Goal: Transaction & Acquisition: Purchase product/service

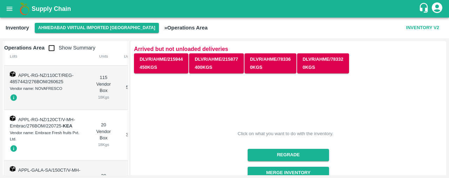
scroll to position [44, 0]
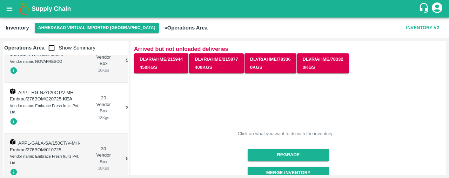
drag, startPoint x: 127, startPoint y: 56, endPoint x: 128, endPoint y: 63, distance: 6.3
click at [128, 63] on div "Operations Area Show Summary Products Lots Package Units Age Days Weight Kgs Ch…" at bounding box center [66, 108] width 126 height 134
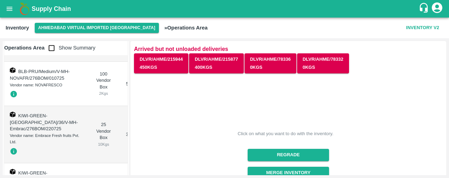
scroll to position [276, 0]
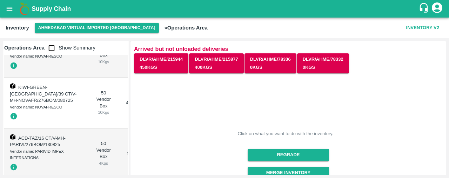
scroll to position [561, 0]
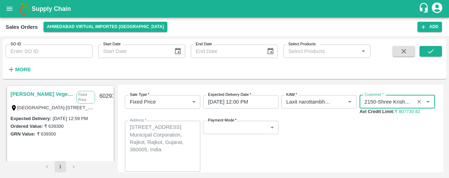
scroll to position [33, 0]
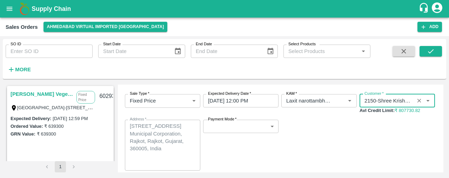
click at [265, 132] on body "Supply Chain Sales Orders [GEOGRAPHIC_DATA] virtual imported [GEOGRAPHIC_DATA] …" at bounding box center [224, 89] width 449 height 178
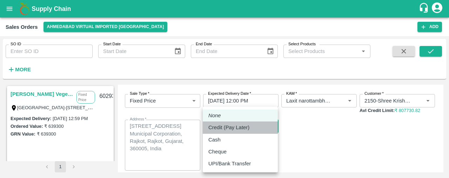
click at [254, 125] on div "Credit (Pay Later)" at bounding box center [240, 128] width 64 height 8
type input "credit"
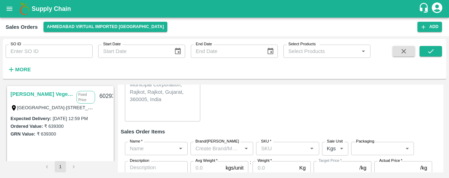
scroll to position [94, 0]
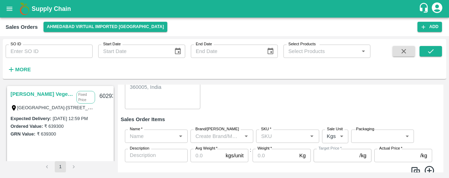
click at [156, 132] on input "Name   *" at bounding box center [150, 136] width 47 height 9
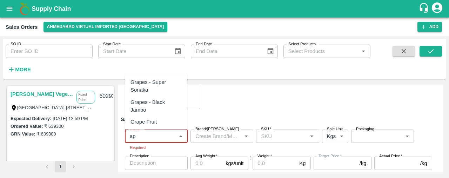
type input "a"
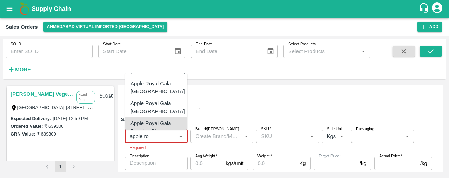
scroll to position [3, 0]
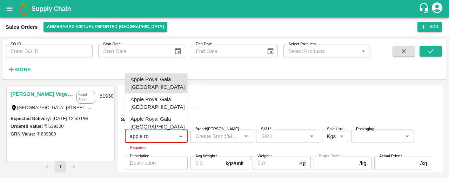
type input "apple ro"
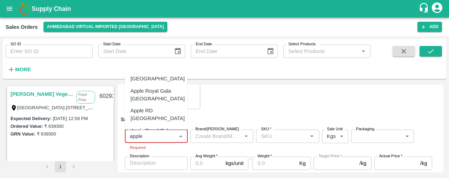
scroll to position [277, 0]
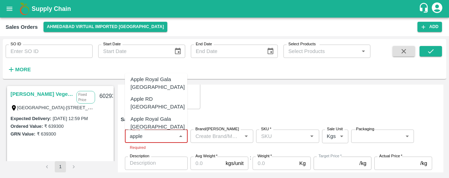
click at [166, 174] on div "Apple Royal Gala SA" at bounding box center [155, 178] width 49 height 8
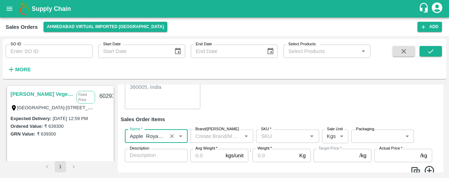
click at [267, 131] on label "SKU   *" at bounding box center [266, 129] width 10 height 6
type input "Apple Royal Gala SA"
click at [267, 132] on input "SKU   *" at bounding box center [281, 136] width 47 height 9
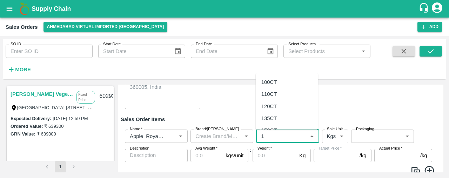
click at [272, 127] on div "150CT" at bounding box center [269, 130] width 16 height 8
type input "150CT"
type input "NA"
type input "150CT"
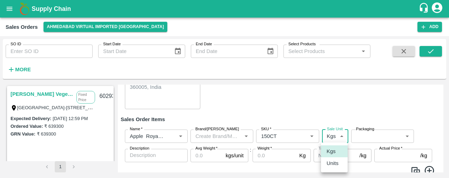
click at [339, 132] on body "Supply Chain Sales Orders Ahmedabad virtual imported DC Add SO ID SO ID Start D…" at bounding box center [224, 89] width 449 height 178
click at [333, 164] on p "Units" at bounding box center [333, 163] width 12 height 8
type input "2"
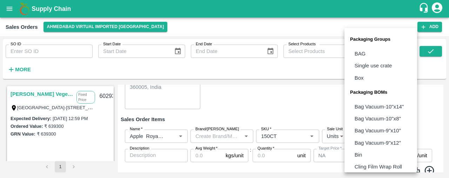
click at [364, 140] on body "Supply Chain Sales Orders Ahmedabad virtual imported DC Add SO ID SO ID Start D…" at bounding box center [224, 89] width 449 height 178
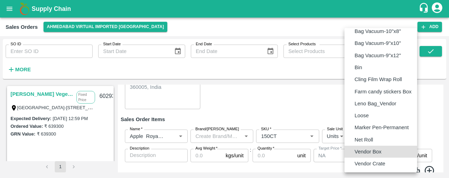
click at [372, 152] on p "Vendor Box" at bounding box center [368, 152] width 27 height 8
type input "BOM/276"
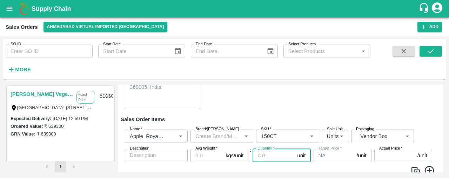
click at [260, 156] on input "Quantity   *" at bounding box center [274, 155] width 42 height 13
type input "30"
click at [199, 155] on input "Avg Weight   *" at bounding box center [207, 155] width 32 height 13
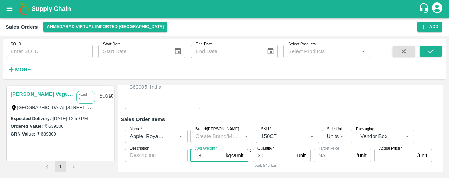
type input "18"
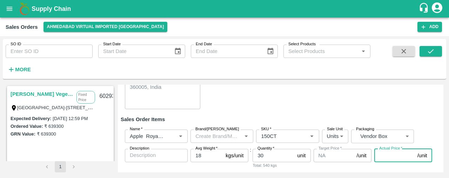
click at [380, 155] on input "Actual Price   *" at bounding box center [394, 155] width 40 height 13
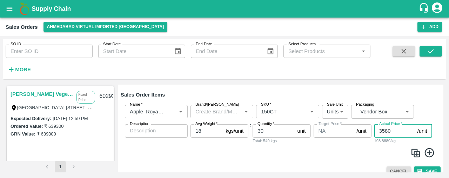
scroll to position [120, 0]
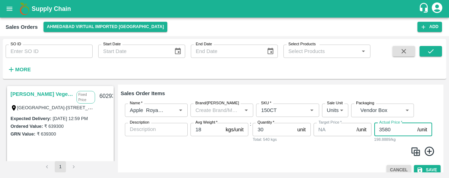
type input "3580"
click at [427, 150] on icon at bounding box center [429, 150] width 9 height 9
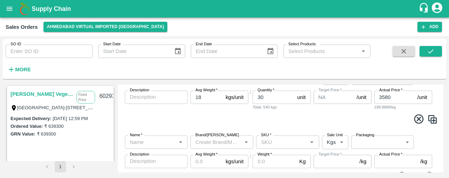
scroll to position [154, 0]
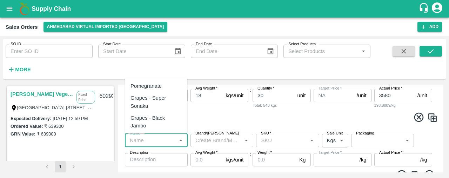
click at [155, 141] on input "Name   *" at bounding box center [150, 140] width 47 height 9
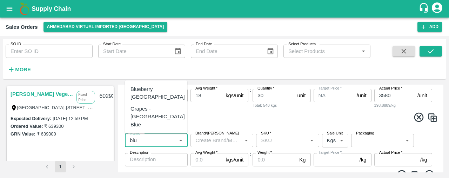
click at [157, 101] on div "Blueberry Peru" at bounding box center [158, 93] width 54 height 16
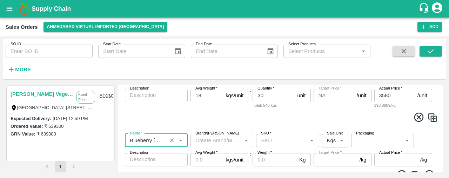
type input "Blueberry Peru"
click at [282, 141] on input "SKU   *" at bounding box center [281, 140] width 47 height 9
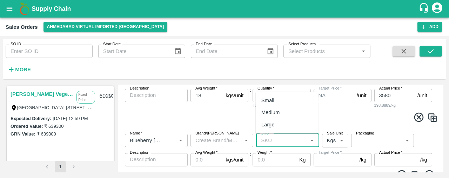
click at [286, 115] on div "Medium" at bounding box center [287, 113] width 62 height 12
type input "Medium"
type input "NA"
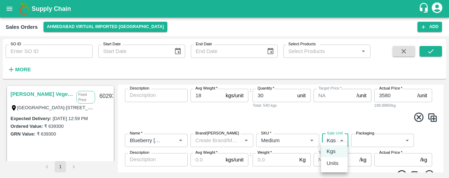
click at [341, 139] on body "Supply Chain Sales Orders Ahmedabad virtual imported DC Add SO ID SO ID Start D…" at bounding box center [224, 89] width 449 height 178
click at [336, 162] on p "Units" at bounding box center [333, 163] width 12 height 8
type input "2"
click at [368, 139] on body "Supply Chain Sales Orders Ahmedabad virtual imported DC Add SO ID SO ID Start D…" at bounding box center [224, 89] width 449 height 178
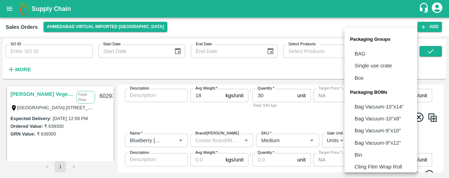
click at [273, 112] on div at bounding box center [224, 89] width 449 height 178
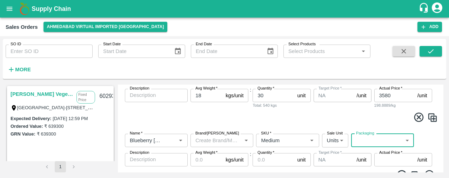
click at [356, 135] on label "Packaging" at bounding box center [365, 134] width 18 height 6
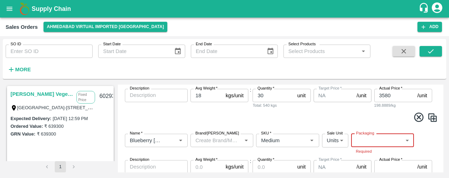
click at [364, 137] on body "Supply Chain Sales Orders Ahmedabad virtual imported DC Add SO ID SO ID Start D…" at bounding box center [224, 89] width 449 height 178
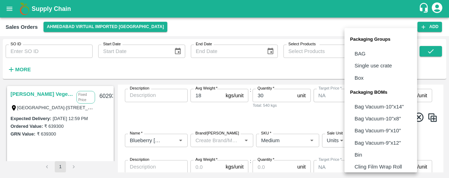
scroll to position [87, 0]
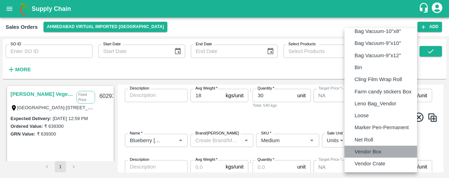
click at [368, 152] on p "Vendor Box" at bounding box center [368, 152] width 27 height 8
type input "BOM/276"
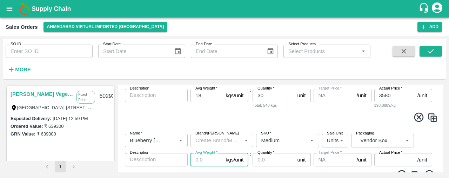
click at [196, 160] on input "Avg Weight   *" at bounding box center [207, 159] width 32 height 13
type input "18"
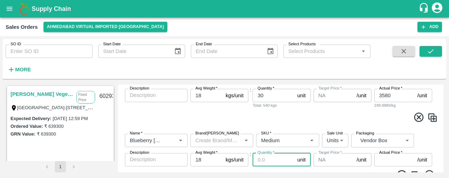
click at [267, 156] on input "Quantity   *" at bounding box center [274, 159] width 42 height 13
type input "100"
click at [401, 157] on input "Actual Price   *" at bounding box center [394, 159] width 40 height 13
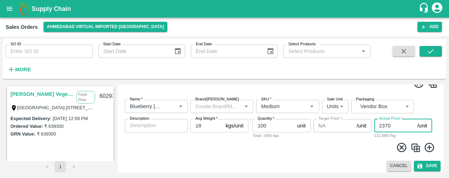
scroll to position [189, 0]
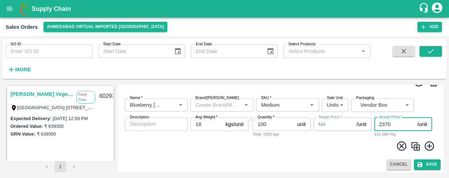
type input "2370"
click at [425, 146] on icon at bounding box center [430, 146] width 12 height 12
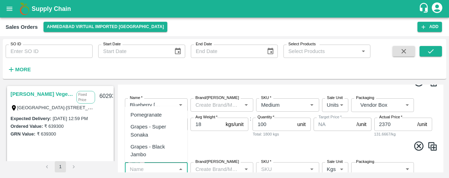
click at [152, 168] on input "Name   *" at bounding box center [150, 168] width 47 height 9
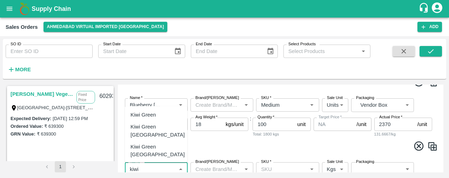
type input "kiwi"
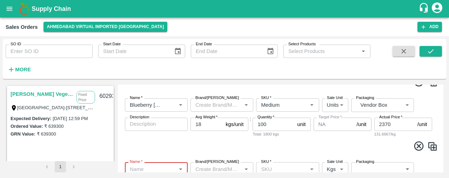
type input "l"
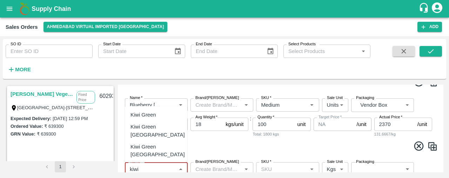
click at [171, 125] on div "Kiwi Green Iran" at bounding box center [156, 131] width 62 height 20
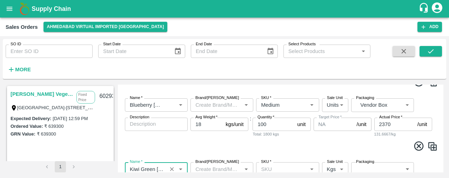
type input "Kiwi Green Iran"
click at [271, 169] on input "SKU   *" at bounding box center [281, 168] width 47 height 9
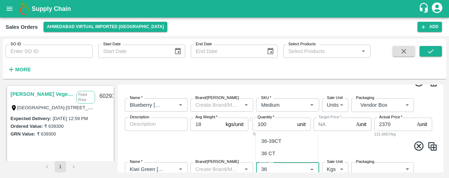
click at [274, 155] on div "36 CT" at bounding box center [268, 153] width 14 height 8
type input "36 CT"
type input "NA"
type input "36 CT"
click at [338, 167] on body "Supply Chain Sales Orders Ahmedabad virtual imported DC Add SO ID SO ID Start D…" at bounding box center [224, 89] width 449 height 178
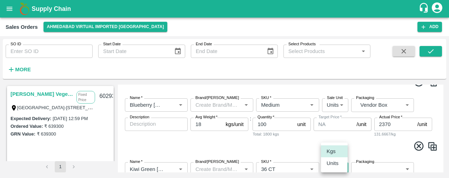
scroll to position [193, 0]
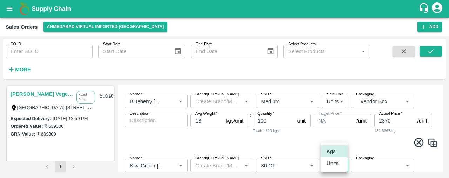
click at [338, 164] on p "Units" at bounding box center [333, 163] width 12 height 8
type input "2"
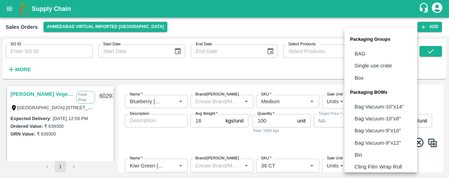
click at [379, 163] on body "Supply Chain Sales Orders Ahmedabad virtual imported DC Add SO ID SO ID Start D…" at bounding box center [224, 89] width 449 height 178
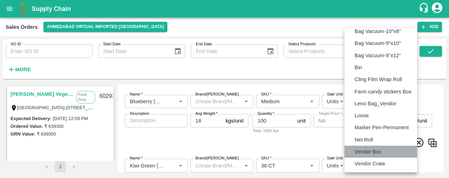
click at [380, 149] on p "Vendor Box" at bounding box center [368, 152] width 27 height 8
type input "BOM/276"
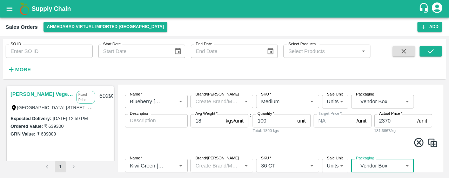
scroll to position [248, 0]
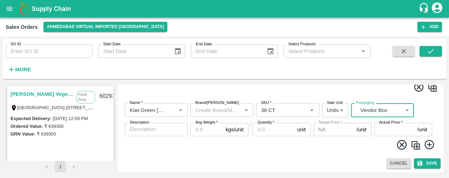
click at [208, 127] on input "Avg Weight   *" at bounding box center [207, 129] width 32 height 13
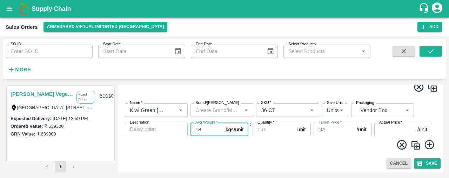
type input "18"
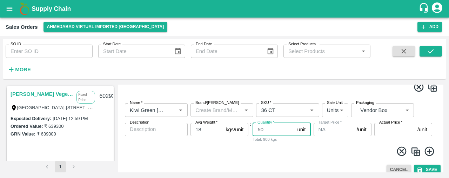
type input "50"
click at [415, 152] on img at bounding box center [416, 151] width 11 height 11
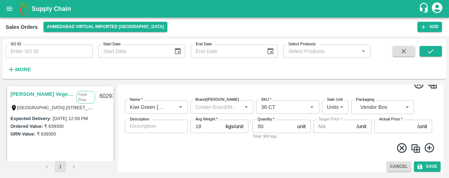
scroll to position [317, 0]
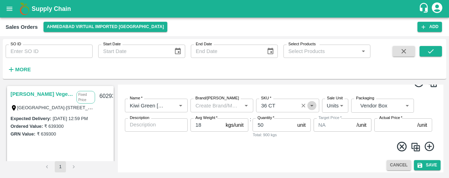
click at [312, 106] on icon "Open" at bounding box center [312, 105] width 8 height 8
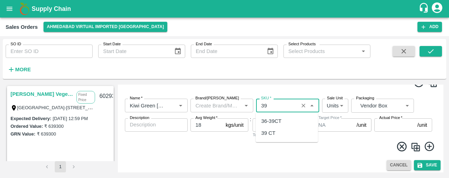
scroll to position [0, 0]
click at [305, 135] on div "39 CT" at bounding box center [287, 133] width 62 height 12
type input "39 CT"
click at [375, 120] on input "Actual Price   *" at bounding box center [394, 124] width 40 height 13
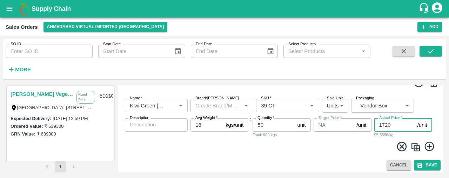
click at [396, 124] on input "1720" at bounding box center [394, 124] width 40 height 13
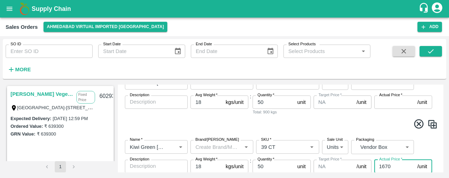
scroll to position [272, 0]
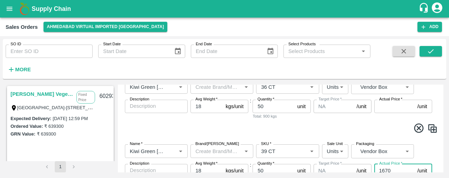
type input "1670"
click at [384, 110] on input "Actual Price   *" at bounding box center [394, 106] width 40 height 13
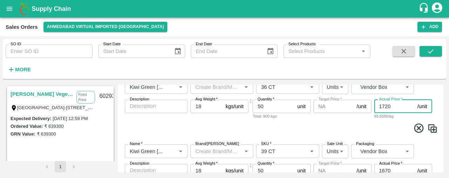
scroll to position [319, 0]
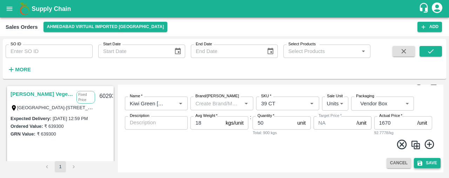
type input "1720"
click at [433, 163] on button "Save" at bounding box center [427, 163] width 27 height 10
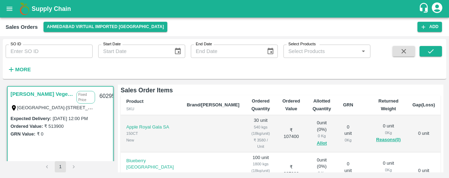
scroll to position [128, 0]
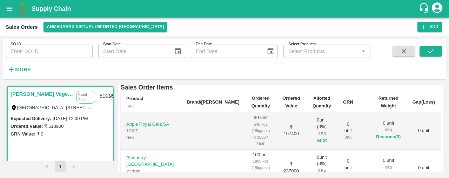
click at [317, 137] on button "Allot" at bounding box center [322, 141] width 10 height 8
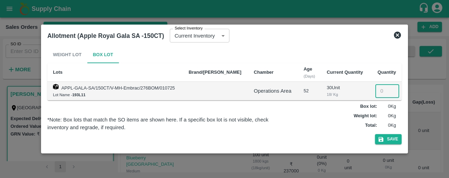
click at [377, 90] on input "number" at bounding box center [387, 90] width 24 height 13
type input "30"
click at [395, 141] on button "Save" at bounding box center [388, 139] width 27 height 10
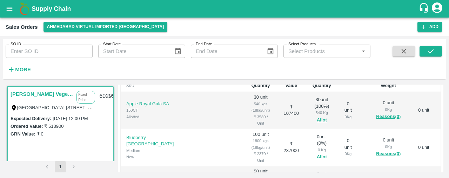
scroll to position [142, 0]
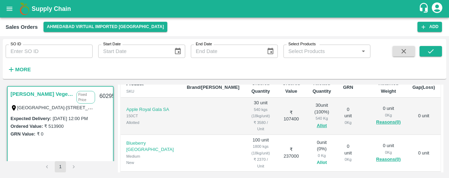
click at [317, 159] on button "Allot" at bounding box center [322, 163] width 10 height 8
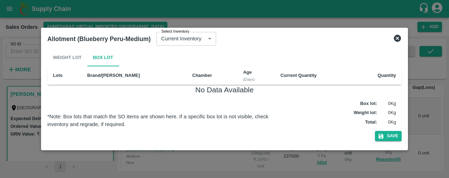
click at [399, 38] on icon at bounding box center [397, 38] width 7 height 7
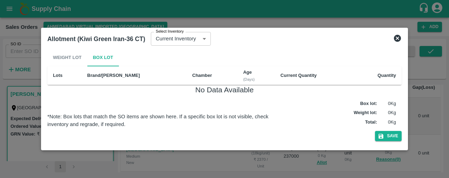
click at [399, 38] on icon at bounding box center [397, 38] width 7 height 7
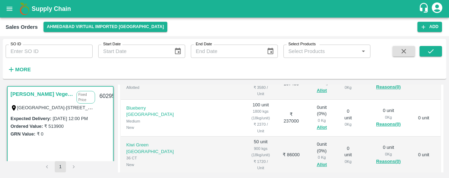
scroll to position [182, 0]
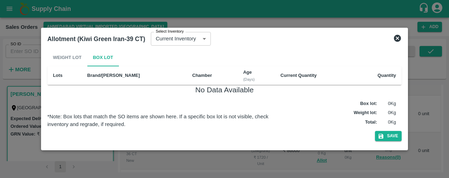
click at [395, 39] on icon at bounding box center [397, 38] width 7 height 7
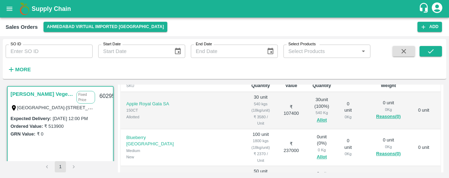
scroll to position [144, 0]
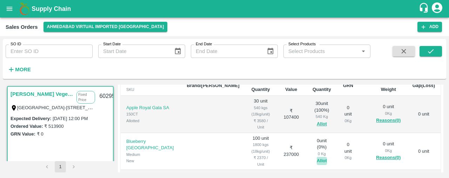
click at [317, 157] on button "Allot" at bounding box center [322, 161] width 10 height 8
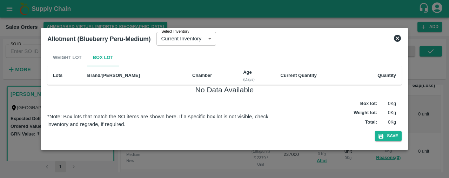
click at [398, 36] on icon at bounding box center [397, 38] width 7 height 7
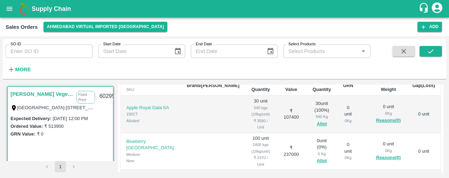
scroll to position [0, 0]
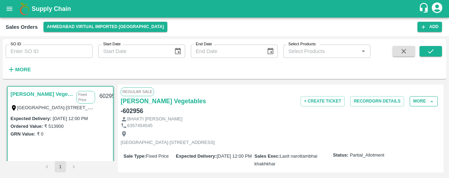
click at [429, 101] on icon "button" at bounding box center [432, 101] width 6 height 6
click at [429, 102] on icon "button" at bounding box center [432, 101] width 6 height 6
click at [432, 101] on icon "button" at bounding box center [432, 101] width 6 height 6
click at [425, 99] on button "More" at bounding box center [424, 101] width 28 height 10
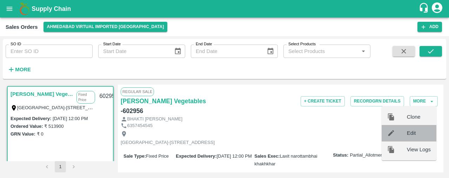
click at [421, 129] on div "Edit" at bounding box center [409, 133] width 55 height 16
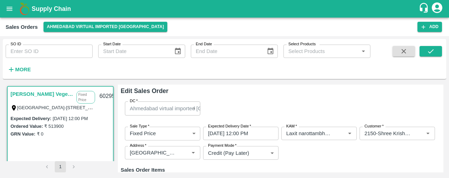
type input "NA"
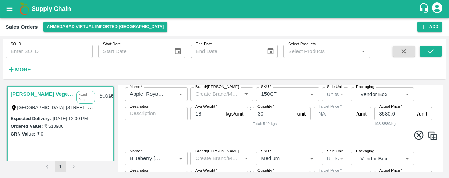
scroll to position [96, 0]
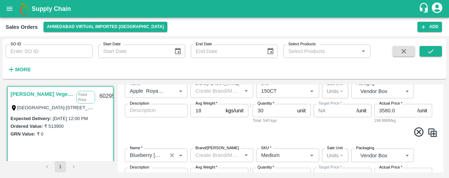
click at [179, 155] on icon "Open" at bounding box center [181, 155] width 8 height 8
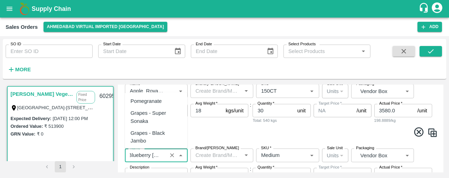
scroll to position [1516, 0]
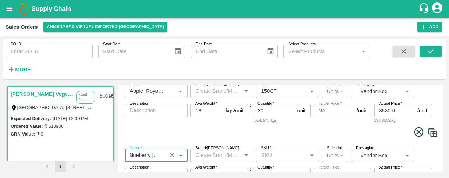
click at [264, 153] on input "SKU   *" at bounding box center [281, 155] width 47 height 9
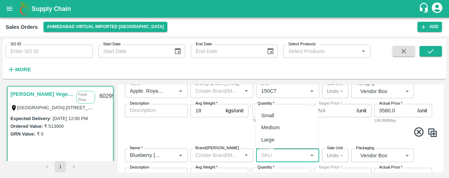
click at [269, 125] on div "Medium" at bounding box center [270, 128] width 19 height 8
type input "Medium"
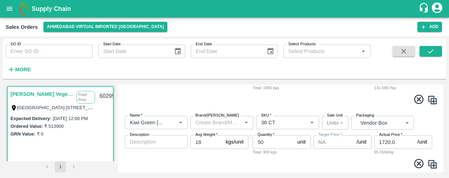
scroll to position [198, 0]
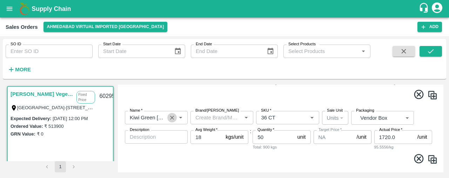
click at [170, 115] on icon "Clear" at bounding box center [172, 117] width 7 height 7
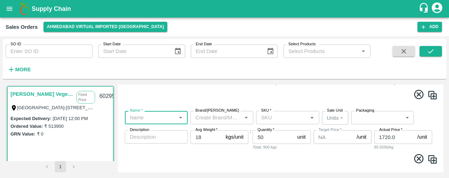
scroll to position [0, 0]
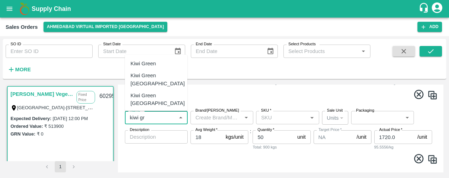
click at [169, 111] on div "Kiwi Green Chile" at bounding box center [158, 119] width 54 height 16
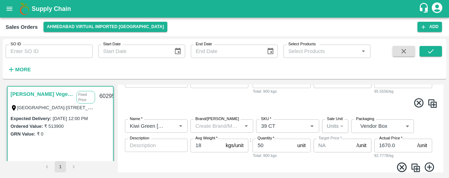
scroll to position [255, 0]
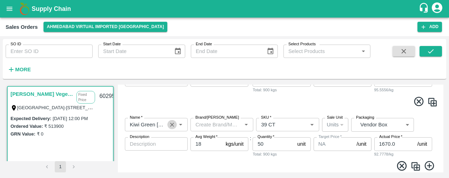
click at [172, 125] on icon "Clear" at bounding box center [172, 125] width 4 height 4
type input "Kiwi Green Chile"
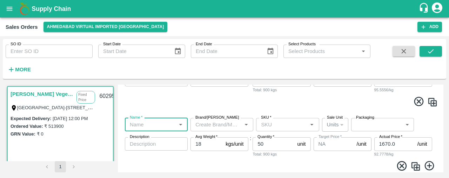
scroll to position [0, 0]
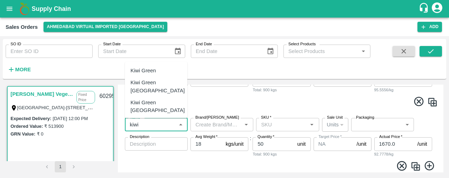
click at [165, 119] on div "Kiwi Green Chile" at bounding box center [158, 127] width 54 height 16
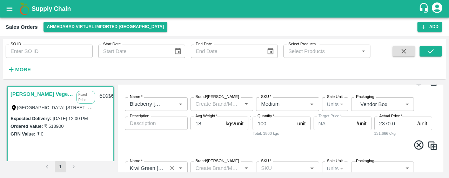
scroll to position [142, 0]
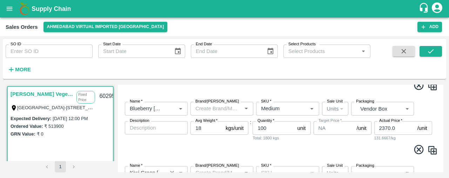
type input "Kiwi Green Chile"
click at [211, 129] on input "18" at bounding box center [207, 127] width 32 height 13
type input "1"
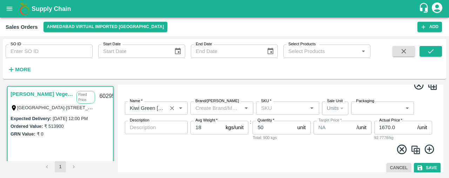
scroll to position [276, 0]
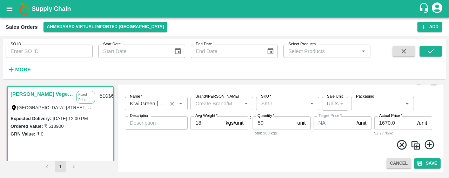
type input "2"
click at [393, 108] on body "Supply Chain Sales Orders Ahmedabad virtual imported DC Add SO ID SO ID Start D…" at bounding box center [224, 89] width 449 height 178
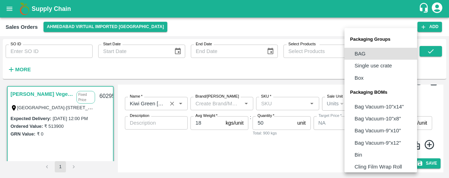
click at [393, 108] on p "Bag Vacuum-10''x14''" at bounding box center [379, 107] width 49 height 8
type input "BOM/80"
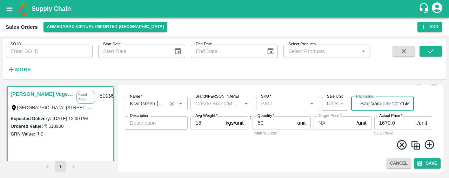
click at [393, 108] on body "Supply Chain Sales Orders Ahmedabad virtual imported DC Add SO ID SO ID Start D…" at bounding box center [224, 89] width 449 height 178
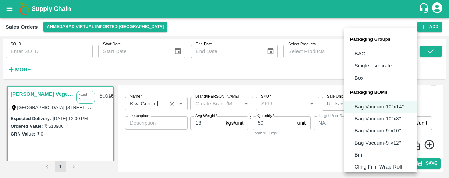
scroll to position [87, 0]
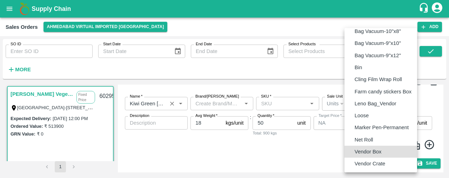
type input "BOM/276"
click at [398, 149] on li "Vendor Box" at bounding box center [381, 152] width 73 height 12
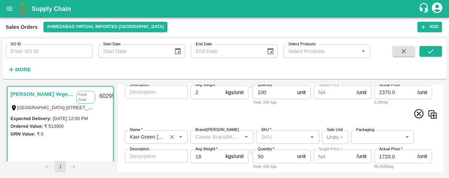
scroll to position [192, 0]
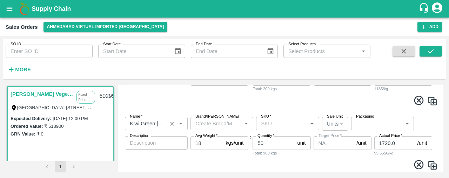
click at [391, 118] on body "Supply Chain Sales Orders Ahmedabad virtual imported DC Add SO ID SO ID Start D…" at bounding box center [224, 89] width 449 height 178
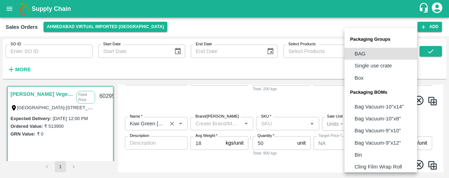
scroll to position [87, 0]
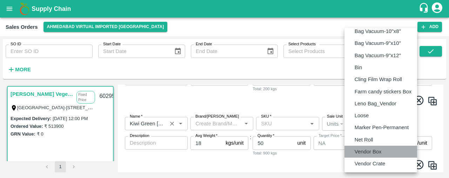
click at [392, 151] on li "Vendor Box" at bounding box center [381, 152] width 73 height 12
type input "BOM/276"
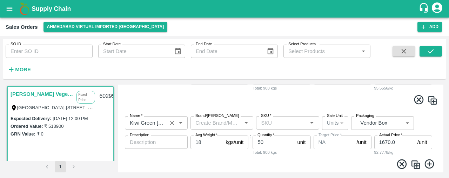
scroll to position [276, 0]
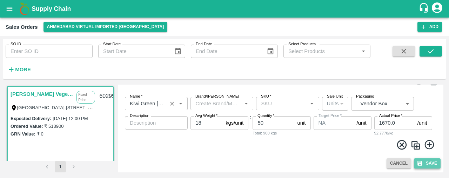
click at [427, 164] on button "Save" at bounding box center [427, 163] width 27 height 10
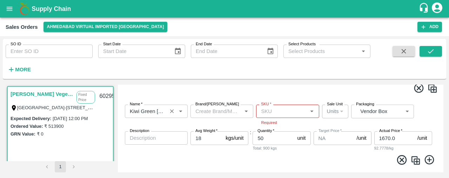
scroll to position [284, 0]
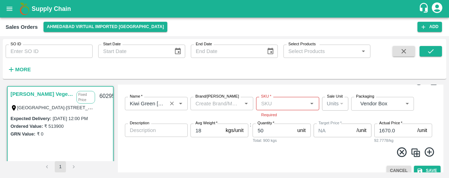
click at [289, 99] on input "SKU   *" at bounding box center [281, 103] width 47 height 9
type input "39"
click at [284, 127] on div "39" at bounding box center [287, 131] width 62 height 12
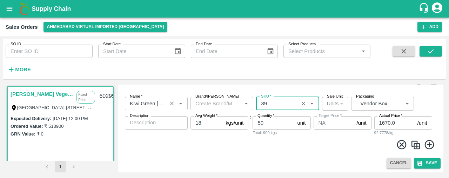
type input "5490"
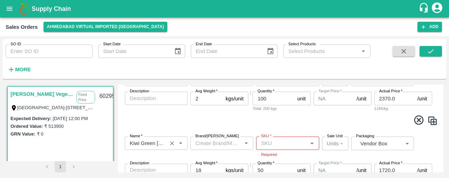
scroll to position [163, 0]
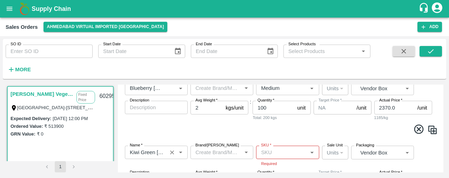
type input "39"
click at [281, 153] on input "SKU   *" at bounding box center [281, 152] width 47 height 9
type input "36"
click at [279, 138] on div "36" at bounding box center [287, 137] width 62 height 12
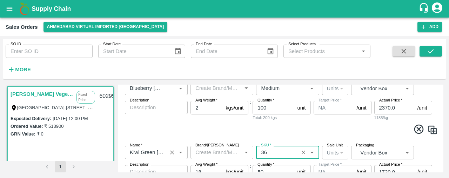
type input "5310"
type input "36"
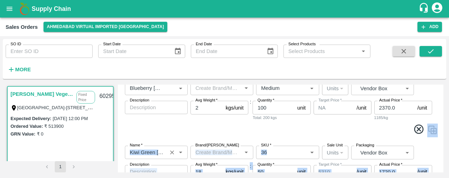
drag, startPoint x: 441, startPoint y: 132, endPoint x: 446, endPoint y: 151, distance: 19.4
click at [446, 151] on div "Shree Krishna Vegetables Fixed Price Everest Park Street-1, Hotel Jaddus Street…" at bounding box center [225, 128] width 444 height 93
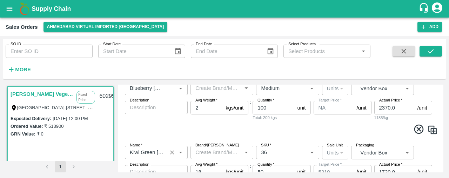
click at [433, 146] on div "Name   * Name   * Brand/Marka Brand/Marka SKU   * SKU   * Sale Unit Units 2 Sal…" at bounding box center [281, 179] width 320 height 78
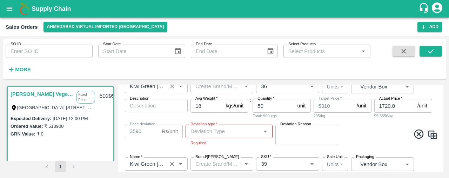
scroll to position [227, 0]
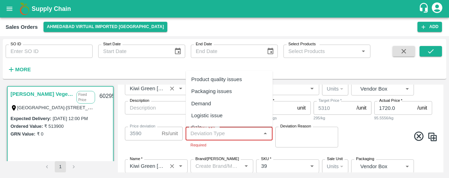
click at [215, 130] on input "Deviation type   *" at bounding box center [223, 133] width 71 height 9
click at [216, 122] on div "Others" at bounding box center [229, 123] width 87 height 12
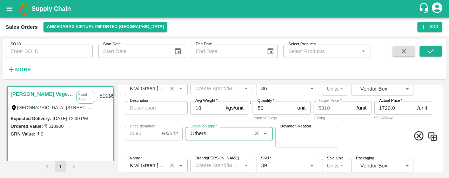
type input "Others"
click at [287, 139] on textarea "Deviation Reason" at bounding box center [306, 137] width 53 height 15
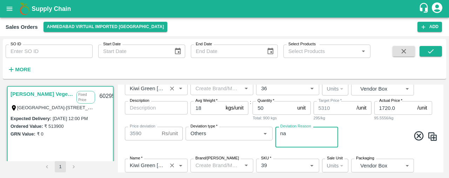
scroll to position [287, 0]
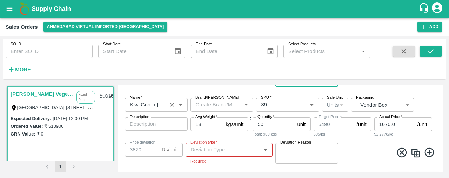
type textarea "na"
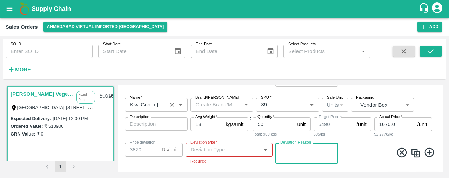
click at [306, 146] on textarea "Deviation Reason" at bounding box center [306, 153] width 53 height 15
type textarea "na"
click at [258, 152] on input "Deviation type   *" at bounding box center [223, 149] width 71 height 9
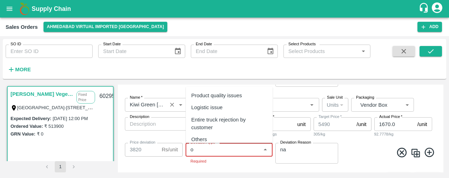
click at [249, 139] on div "Others" at bounding box center [229, 139] width 87 height 12
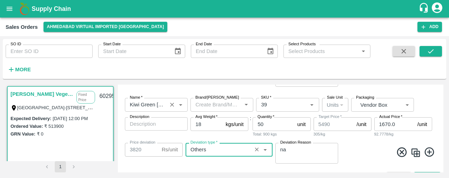
type input "Others"
click at [249, 139] on div "Name   * Name   * Brand/Marka Brand/Marka SKU   * SKU   * Sale Unit Units 2 Sal…" at bounding box center [281, 130] width 320 height 77
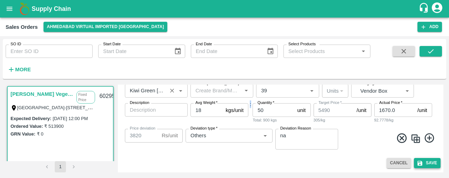
click at [427, 158] on button "Save" at bounding box center [427, 163] width 27 height 10
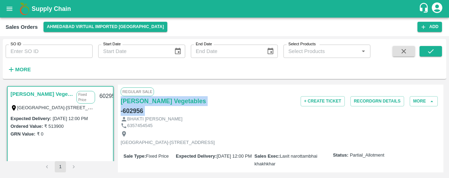
drag, startPoint x: 444, startPoint y: 88, endPoint x: 445, endPoint y: 98, distance: 9.9
click at [445, 98] on div "Shree Krishna Vegetables Fixed Price Everest Park Street-1, Hotel Jaddus Street…" at bounding box center [225, 128] width 444 height 93
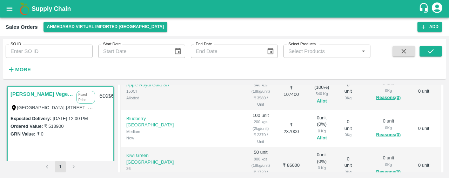
scroll to position [169, 0]
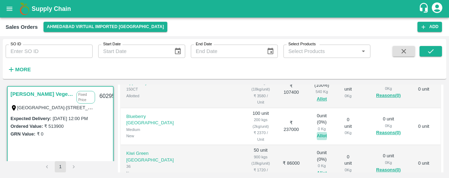
click at [317, 132] on button "Allot" at bounding box center [322, 136] width 10 height 8
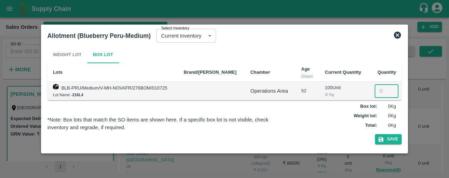
click at [382, 87] on input "number" at bounding box center [387, 90] width 24 height 13
type input "100"
click at [387, 139] on button "Save" at bounding box center [388, 139] width 27 height 10
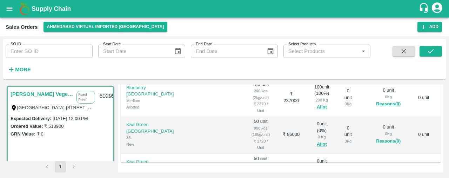
scroll to position [199, 0]
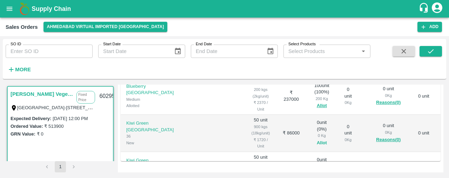
click at [317, 139] on button "Allot" at bounding box center [322, 143] width 10 height 8
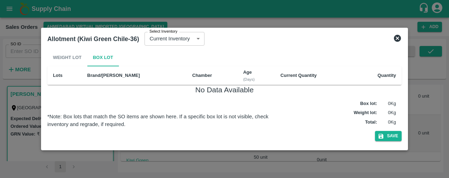
click at [401, 36] on icon at bounding box center [397, 38] width 8 height 8
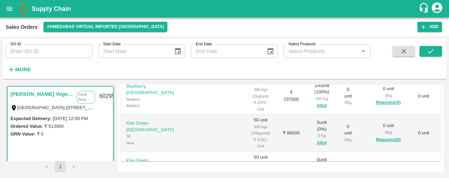
click at [317, 176] on button "Allot" at bounding box center [322, 180] width 10 height 8
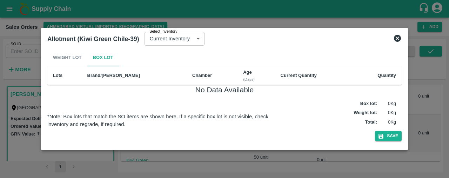
click at [397, 36] on icon at bounding box center [397, 38] width 7 height 7
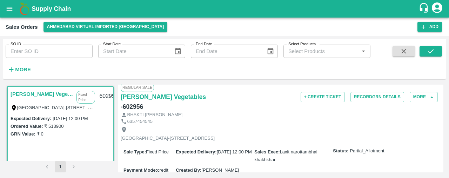
scroll to position [0, 0]
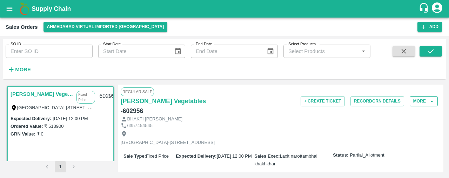
click at [429, 99] on icon "button" at bounding box center [432, 101] width 6 height 6
click at [430, 99] on icon "button" at bounding box center [432, 101] width 6 height 6
click at [429, 101] on icon "button" at bounding box center [432, 101] width 6 height 6
click at [432, 100] on icon "button" at bounding box center [432, 101] width 6 height 6
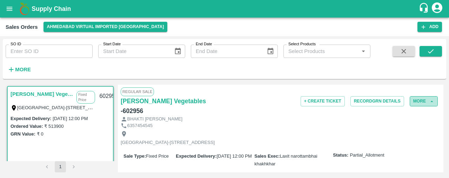
click at [432, 100] on icon "button" at bounding box center [432, 101] width 6 height 6
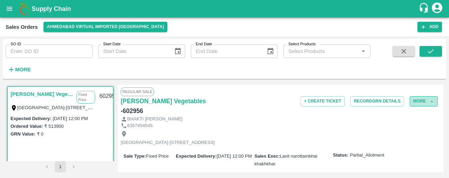
click at [427, 100] on button "More" at bounding box center [424, 101] width 28 height 10
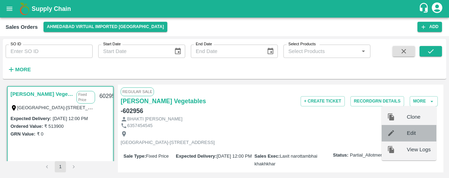
click at [419, 129] on span "Edit" at bounding box center [419, 133] width 24 height 8
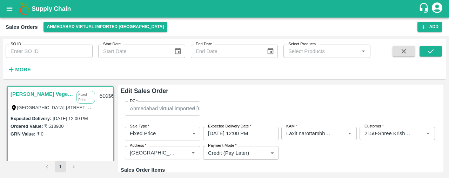
type input "NA"
type input "5310"
type input "Others"
type input "5490"
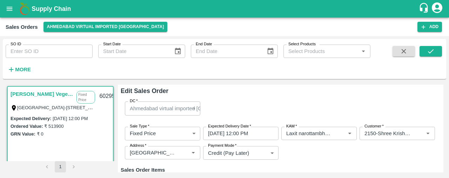
type input "Others"
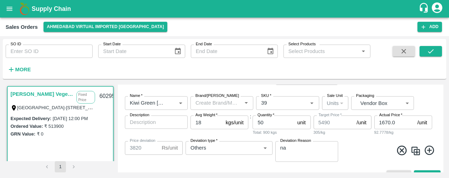
scroll to position [292, 0]
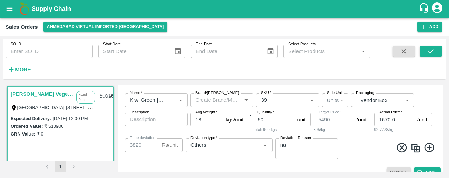
type input "17"
click at [218, 120] on input "17" at bounding box center [207, 119] width 32 height 13
type input "5185"
type input "3515"
click at [220, 120] on input "16" at bounding box center [207, 119] width 32 height 13
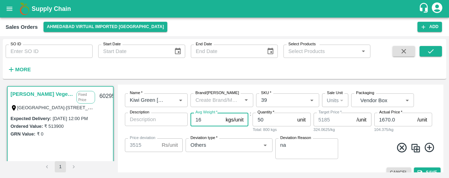
click at [220, 120] on input "15" at bounding box center [207, 119] width 32 height 13
click at [220, 120] on input "14" at bounding box center [207, 119] width 32 height 13
type input "13"
click at [220, 120] on input "13" at bounding box center [207, 119] width 32 height 13
type input "4575"
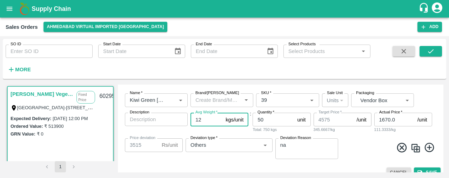
click at [220, 120] on input "12" at bounding box center [207, 119] width 32 height 13
type input "11"
click at [220, 120] on input "11" at bounding box center [207, 119] width 32 height 13
type input "2905"
type input "3355"
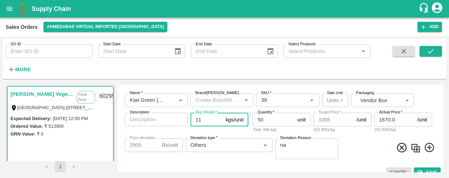
type input "10"
click at [220, 120] on input "10" at bounding box center [207, 119] width 32 height 13
type input "1685"
type input "3050"
type input "1380"
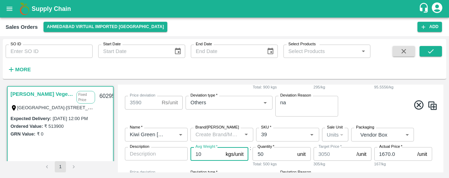
scroll to position [228, 0]
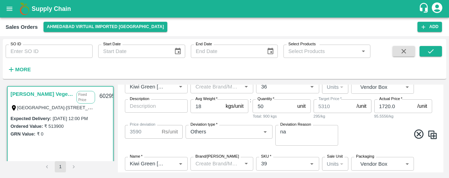
click at [211, 106] on input "18" at bounding box center [207, 105] width 32 height 13
type input "1"
type input "295"
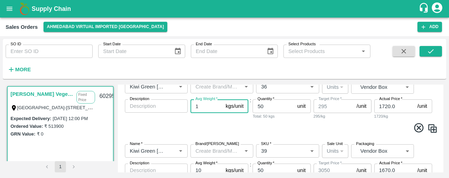
type input "10"
type input "2950"
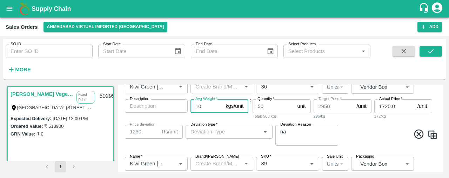
type input "Others"
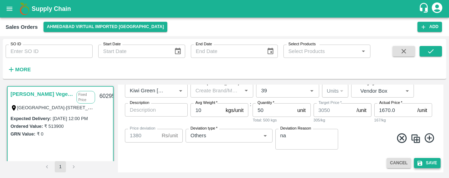
type input "10"
click at [433, 162] on button "Save" at bounding box center [427, 163] width 27 height 10
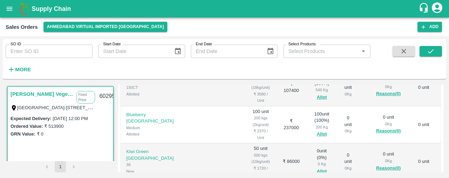
scroll to position [173, 0]
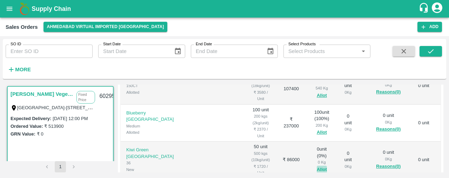
click at [317, 166] on button "Allot" at bounding box center [322, 170] width 10 height 8
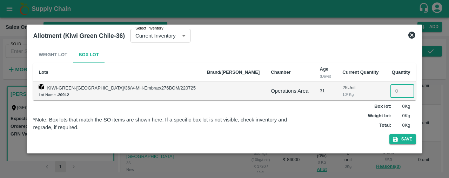
click at [391, 92] on input "number" at bounding box center [403, 90] width 24 height 13
type input "25"
click at [390, 138] on button "Save" at bounding box center [403, 139] width 27 height 10
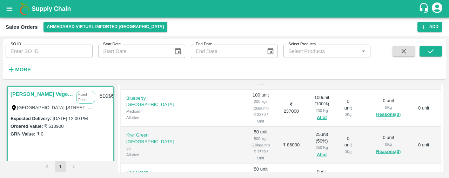
scroll to position [192, 0]
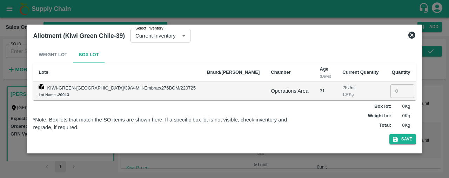
click at [408, 35] on icon at bounding box center [411, 35] width 7 height 7
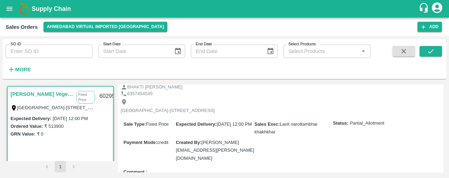
scroll to position [25, 0]
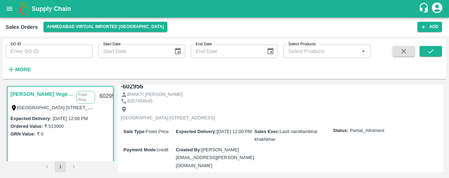
click at [444, 106] on div "Shree Krishna Vegetables Fixed Price Everest Park Street-1, Hotel Jaddus Street…" at bounding box center [225, 128] width 444 height 93
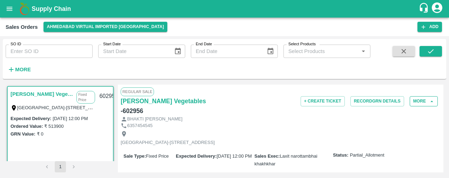
click at [421, 104] on button "More" at bounding box center [424, 101] width 28 height 10
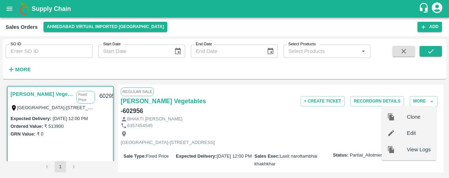
click at [412, 130] on span "Edit" at bounding box center [419, 133] width 24 height 8
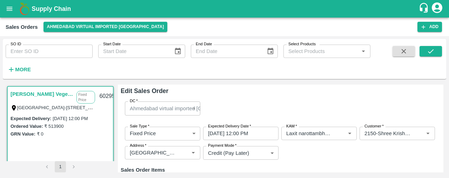
type input "NA"
type input "2950"
type input "Others"
type input "3050"
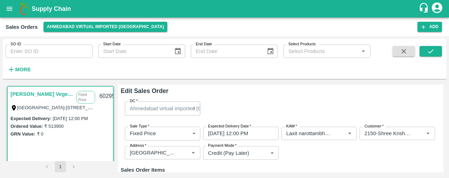
type input "Others"
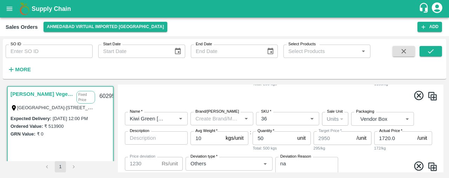
scroll to position [197, 0]
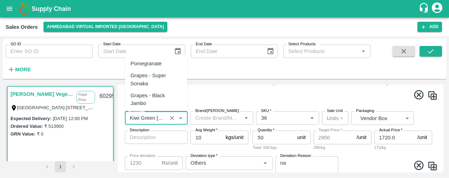
click at [159, 118] on input "Name   *" at bounding box center [146, 117] width 38 height 9
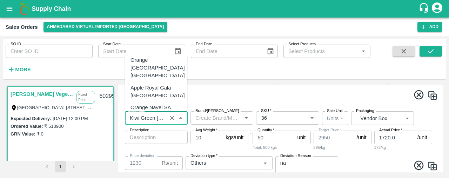
click at [155, 155] on div "Kiwi Green Iran" at bounding box center [158, 163] width 54 height 16
type input "Kiwi Green Iran"
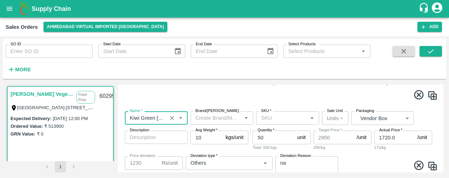
click at [274, 113] on input "SKU   *" at bounding box center [281, 117] width 47 height 9
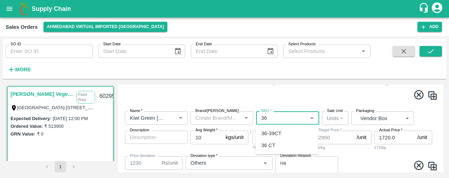
click at [272, 144] on div "36 CT" at bounding box center [268, 145] width 14 height 8
type input "36 CT"
type input "NA"
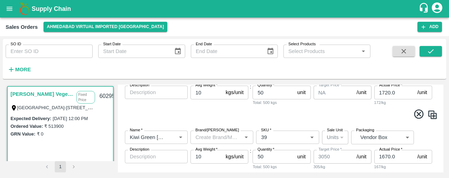
scroll to position [252, 0]
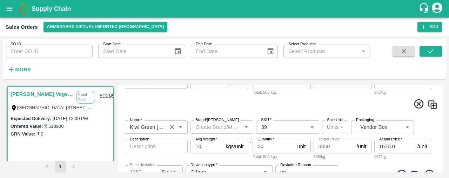
type input "36 CT"
click at [161, 125] on input "Name   *" at bounding box center [146, 126] width 38 height 9
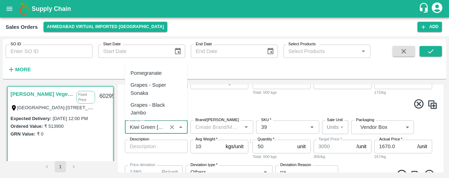
scroll to position [641, 0]
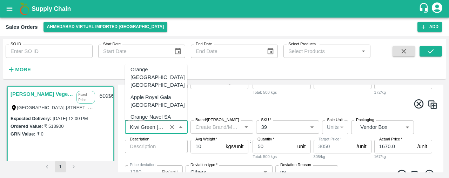
click at [160, 165] on div "Kiwi Green Iran" at bounding box center [158, 173] width 54 height 16
type input "Kiwi Green Iran"
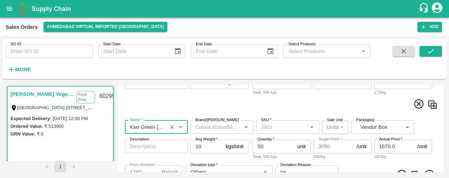
click at [273, 127] on input "SKU   *" at bounding box center [281, 126] width 47 height 9
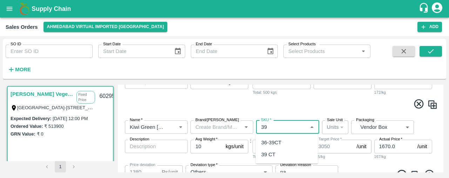
click at [272, 153] on div "39 CT" at bounding box center [268, 155] width 14 height 8
type input "39 CT"
type input "NA"
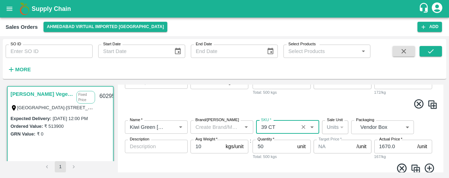
scroll to position [276, 0]
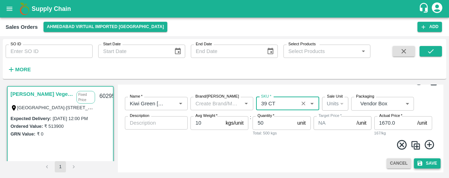
type input "39 CT"
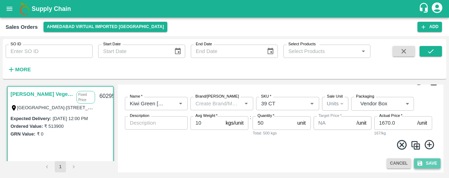
click at [434, 158] on button "Save" at bounding box center [427, 163] width 27 height 10
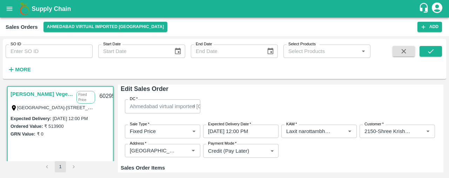
scroll to position [0, 0]
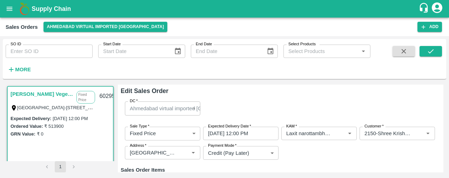
click at [435, 81] on div "SO ID SO ID Start Date Start Date End Date End Date Select Products Select Prod…" at bounding box center [225, 60] width 444 height 43
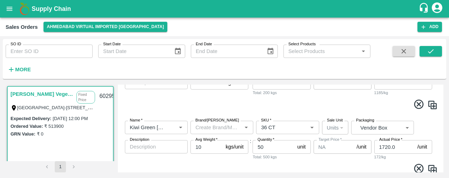
scroll to position [189, 0]
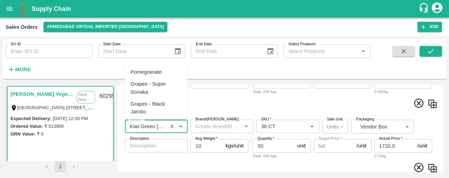
click at [159, 126] on input "Name   *" at bounding box center [146, 126] width 38 height 9
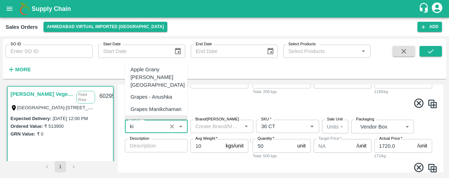
scroll to position [0, 0]
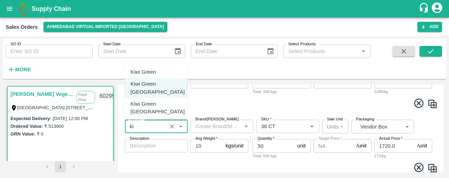
click at [168, 120] on div "Kiwi Green Chile" at bounding box center [158, 128] width 54 height 16
type input "Kiwi Green Chile"
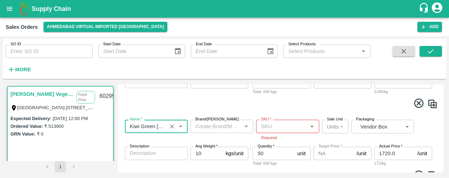
type input "2950"
type input "Kiwi Green Chile"
click at [266, 127] on input "SKU   *" at bounding box center [281, 126] width 47 height 9
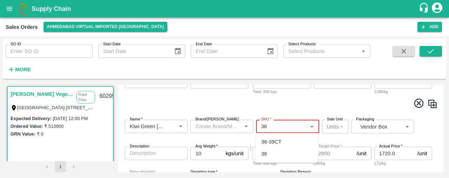
click at [269, 154] on div "36" at bounding box center [287, 154] width 62 height 12
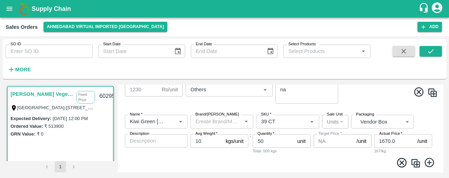
scroll to position [288, 0]
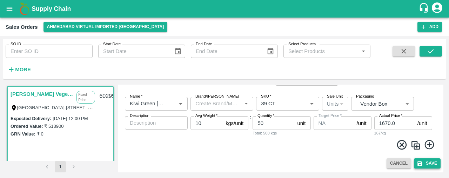
type input "36"
click at [432, 160] on button "Save" at bounding box center [427, 163] width 27 height 10
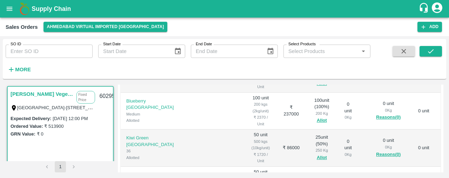
scroll to position [187, 0]
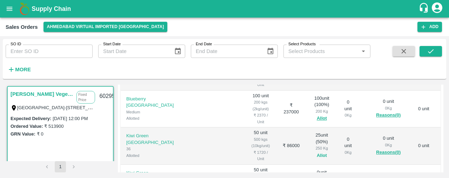
click at [317, 152] on button "Allot" at bounding box center [322, 156] width 10 height 8
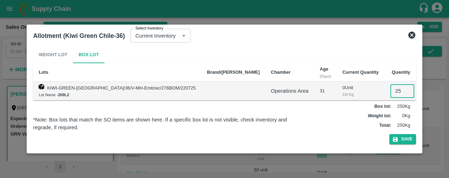
click at [391, 89] on input "25" at bounding box center [403, 90] width 24 height 13
type input "0"
click at [392, 137] on button "Save" at bounding box center [403, 139] width 27 height 10
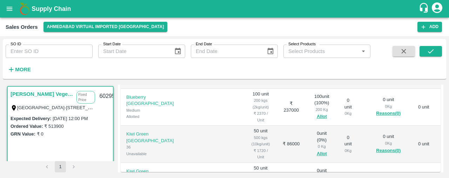
scroll to position [195, 0]
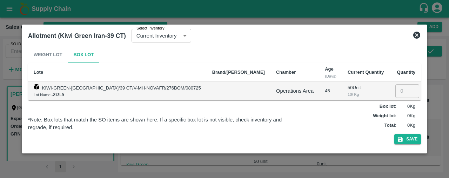
click at [395, 89] on input "number" at bounding box center [407, 90] width 24 height 13
type input "50"
click at [394, 140] on button "Save" at bounding box center [407, 139] width 27 height 10
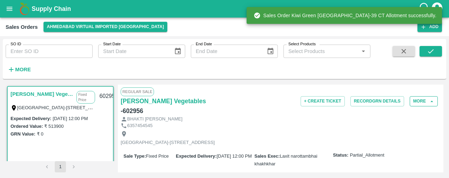
click at [421, 98] on button "More" at bounding box center [424, 101] width 28 height 10
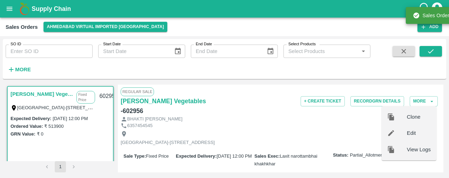
click at [418, 130] on span "Edit" at bounding box center [419, 133] width 24 height 8
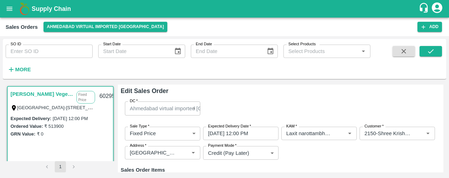
type input "NA"
type input "2950"
type input "Others"
type input "NA"
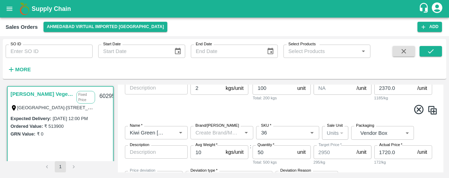
scroll to position [183, 0]
click at [163, 128] on input "Name   *" at bounding box center [146, 131] width 38 height 9
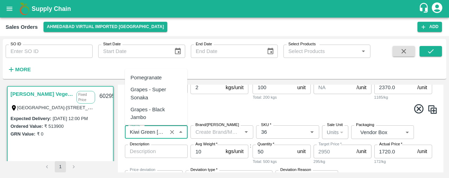
scroll to position [641, 0]
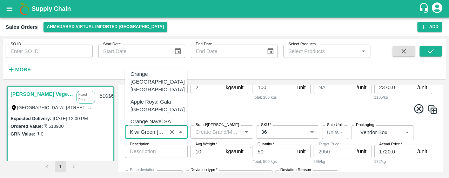
click at [159, 169] on div "Kiwi Green Iran" at bounding box center [158, 177] width 54 height 16
type input "Kiwi Green Iran"
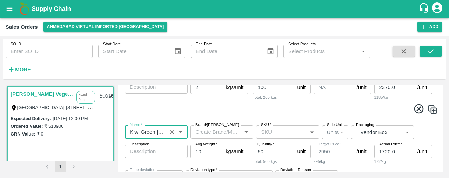
click at [257, 129] on div "SKU   *" at bounding box center [287, 131] width 63 height 13
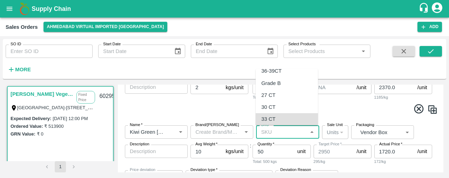
scroll to position [31, 0]
type input "36 CT"
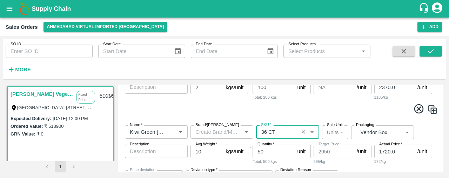
type input "NA"
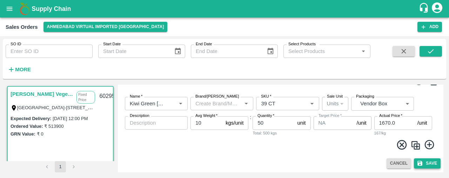
click at [430, 165] on button "Save" at bounding box center [427, 163] width 27 height 10
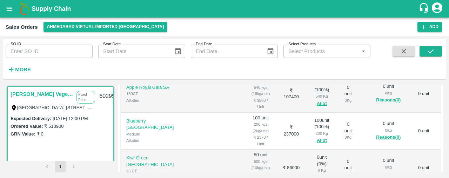
scroll to position [166, 0]
click at [317, 173] on button "Allot" at bounding box center [322, 177] width 10 height 8
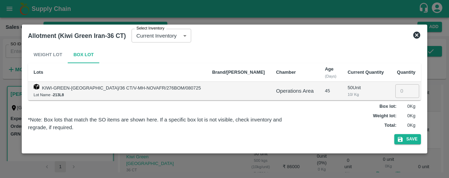
click at [395, 89] on input "number" at bounding box center [407, 90] width 24 height 13
type input "50"
click at [394, 137] on button "Save" at bounding box center [407, 139] width 27 height 10
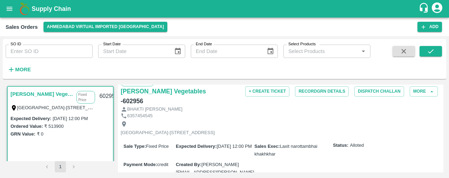
scroll to position [0, 0]
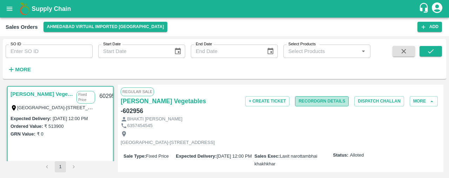
click at [319, 101] on button "Record GRN Details" at bounding box center [322, 101] width 54 height 10
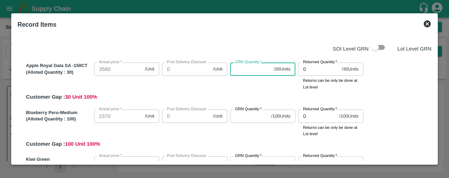
click at [234, 72] on input "GRN Quantity   *" at bounding box center [250, 68] width 41 height 13
type input "30"
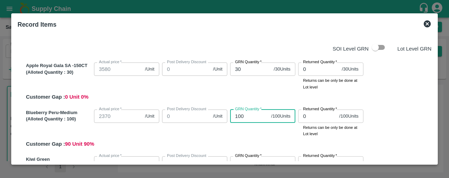
type input "100"
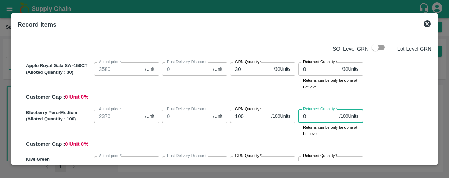
scroll to position [8, 0]
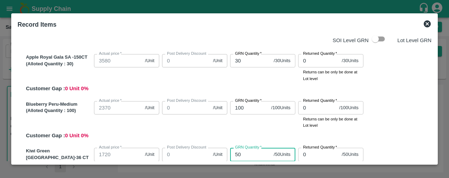
type input "50"
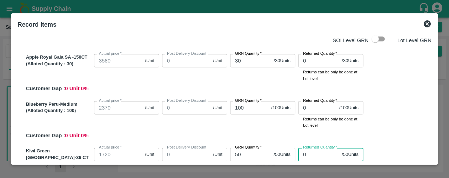
scroll to position [113, 0]
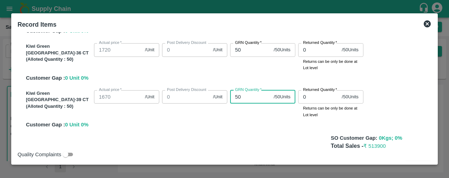
type input "50"
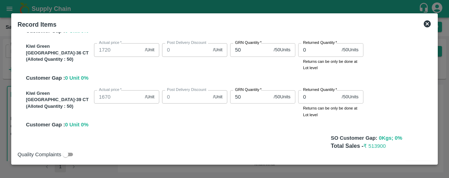
scroll to position [129, 0]
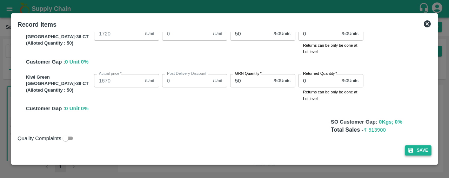
click at [413, 149] on button "Save" at bounding box center [418, 150] width 27 height 10
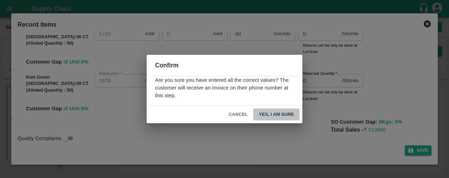
click at [283, 111] on button "Yes, I am sure" at bounding box center [276, 114] width 46 height 12
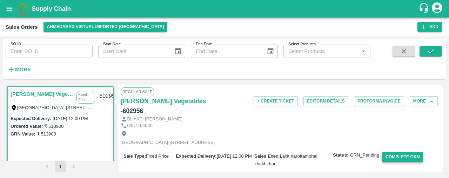
click at [411, 153] on button "Complete GRN" at bounding box center [402, 157] width 41 height 10
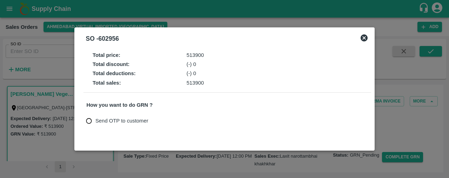
click at [89, 121] on input "Send OTP to customer" at bounding box center [88, 120] width 13 height 13
radio input "true"
click at [165, 119] on button "Send OTP" at bounding box center [168, 121] width 29 height 10
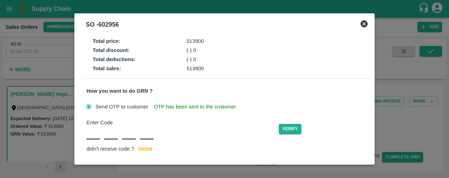
click at [88, 132] on div "Enter Code Verify didn't receive code ? resend" at bounding box center [227, 136] width 282 height 35
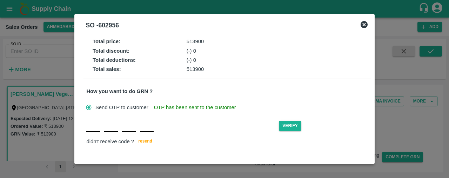
type input "U"
type input "Q"
type input "P"
type input "U"
click at [285, 121] on button "Verify" at bounding box center [290, 126] width 22 height 10
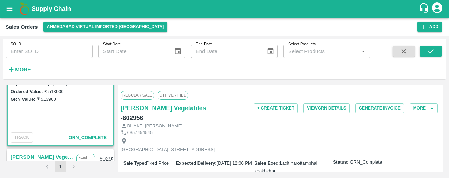
scroll to position [0, 0]
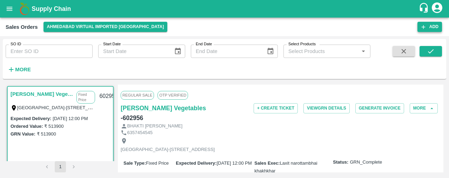
click at [432, 27] on button "Add" at bounding box center [430, 27] width 25 height 10
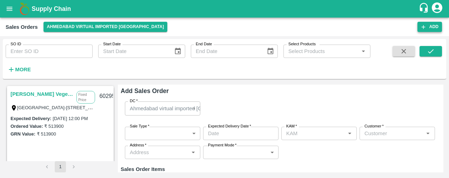
type input "Laxit narottambhai khakhkhar"
click at [158, 133] on body "Supply Chain Sales Orders Ahmedabad virtual imported DC Add SO ID SO ID Start D…" at bounding box center [224, 89] width 449 height 178
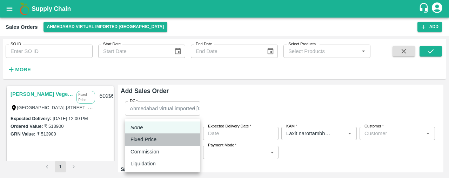
click at [158, 136] on div "Fixed Price" at bounding box center [145, 139] width 29 height 8
type input "1"
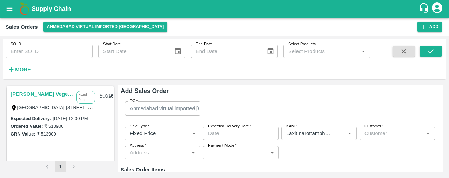
click at [219, 127] on label "Expected Delivery Date   *" at bounding box center [229, 127] width 43 height 6
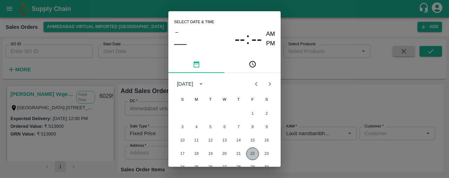
click at [254, 150] on button "22" at bounding box center [252, 153] width 13 height 13
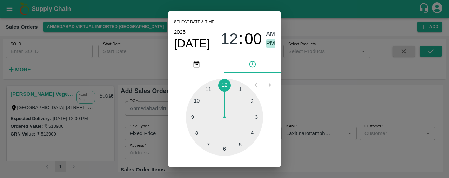
click at [269, 45] on span "PM" at bounding box center [270, 43] width 9 height 9
type input "22/08/2025 12:00 PM"
click at [227, 83] on div at bounding box center [224, 117] width 77 height 77
click at [266, 40] on span "PM" at bounding box center [270, 43] width 9 height 9
click at [317, 81] on div "Select date & time 2025 Aug 22 12 : 00 AM PM 05 10 15 20 25 30 35 40 45 50 55 0…" at bounding box center [224, 89] width 449 height 178
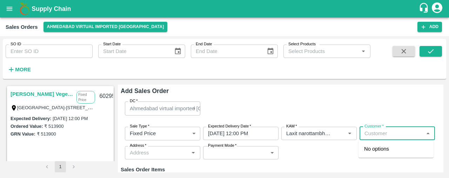
click at [382, 135] on input "Customer   *" at bounding box center [392, 133] width 60 height 9
click at [382, 151] on p "Shree Krishna Vegetables" at bounding box center [396, 153] width 64 height 16
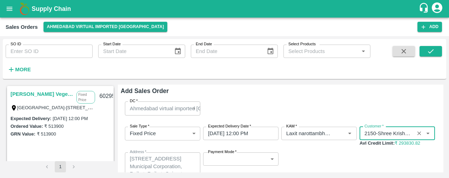
type input "2150-Shree Krishna Vegetables"
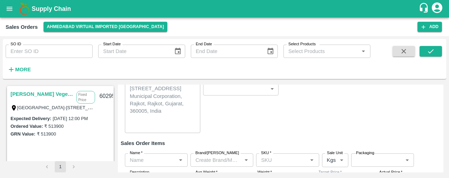
scroll to position [71, 0]
click at [262, 87] on body "Supply Chain Sales Orders Ahmedabad virtual imported DC Add SO ID SO ID Start D…" at bounding box center [224, 89] width 449 height 178
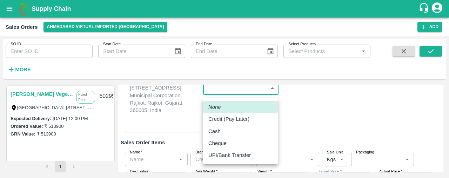
scroll to position [67, 0]
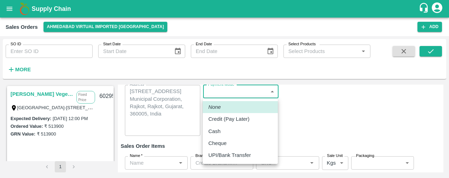
click at [256, 116] on div "Credit (Pay Later)" at bounding box center [240, 119] width 64 height 8
type input "credit"
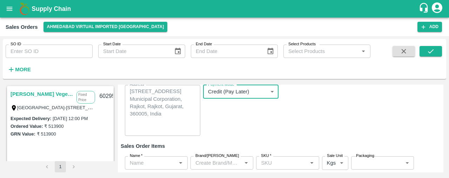
click at [135, 165] on input "Name   *" at bounding box center [150, 162] width 47 height 9
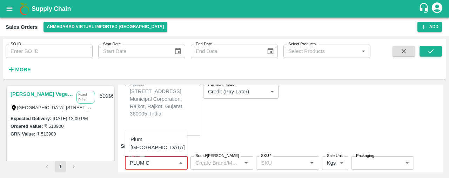
click at [161, 149] on div "Plum China" at bounding box center [156, 143] width 62 height 20
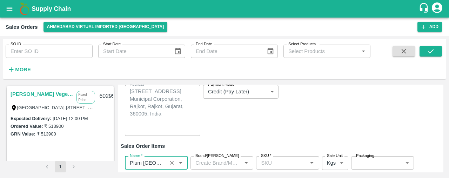
type input "Plum China"
click at [261, 166] on input "SKU   *" at bounding box center [281, 162] width 47 height 9
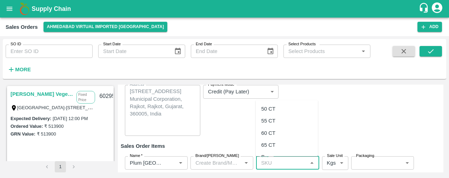
click at [272, 121] on div "55 CT" at bounding box center [268, 121] width 14 height 8
type input "55 CT"
type input "NA"
click at [344, 160] on body "Supply Chain Sales Orders Ahmedabad virtual imported DC Add SO ID SO ID Start D…" at bounding box center [224, 89] width 449 height 178
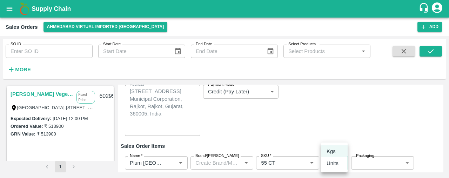
click at [340, 163] on div "Units" at bounding box center [334, 163] width 15 height 8
type input "2"
click at [368, 162] on body "Supply Chain Sales Orders Ahmedabad virtual imported DC Add SO ID SO ID Start D…" at bounding box center [224, 89] width 449 height 178
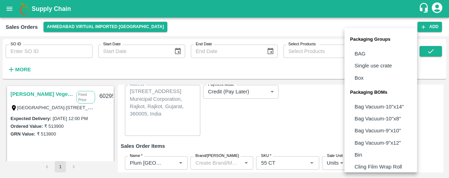
scroll to position [87, 0]
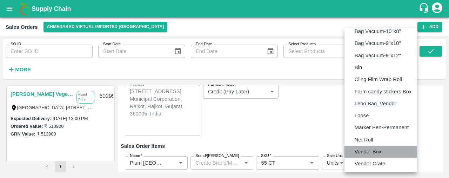
click at [375, 148] on p "Vendor Box" at bounding box center [368, 152] width 27 height 8
type input "BOM/276"
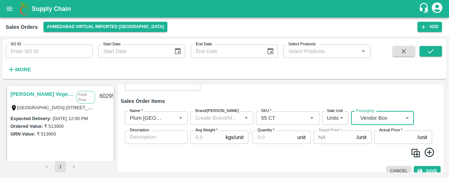
scroll to position [112, 0]
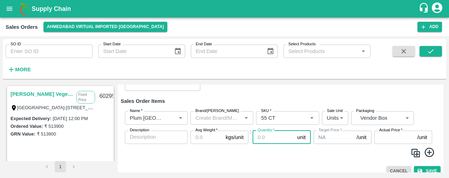
click at [263, 140] on input "Quantity   *" at bounding box center [274, 137] width 42 height 13
click at [207, 138] on input "Avg Weight   *" at bounding box center [207, 137] width 32 height 13
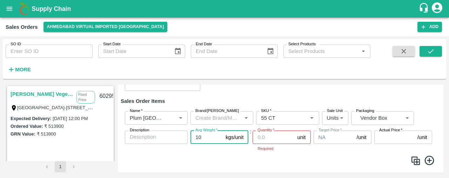
type input "10"
click at [257, 137] on input "Quantity   *" at bounding box center [274, 137] width 42 height 13
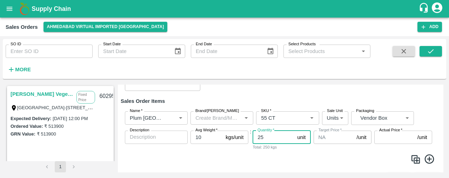
type input "25"
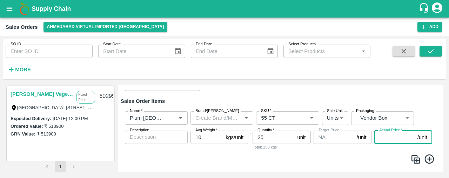
click at [387, 139] on input "Actual Price   *" at bounding box center [394, 137] width 40 height 13
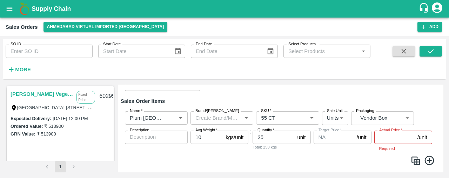
click at [428, 158] on icon at bounding box center [429, 159] width 9 height 9
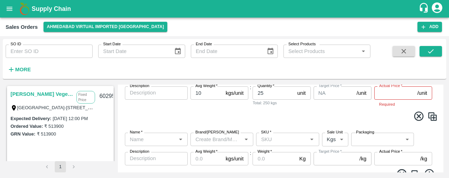
scroll to position [158, 0]
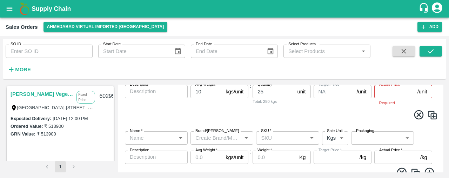
click at [139, 138] on input "Name   *" at bounding box center [150, 137] width 47 height 9
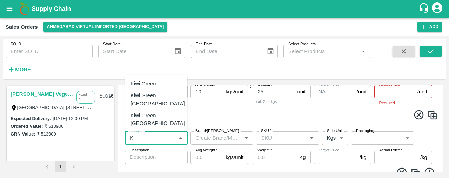
click at [149, 131] on div "Kiwi Green Chile" at bounding box center [158, 139] width 54 height 16
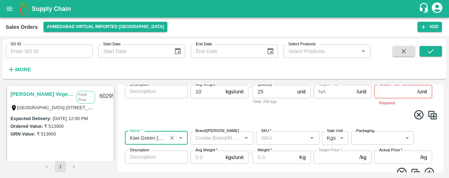
type input "Kiwi Green Chile"
click at [382, 147] on label "Actual Price   *" at bounding box center [390, 150] width 23 height 6
click at [382, 151] on input "Actual Price   *" at bounding box center [395, 157] width 43 height 13
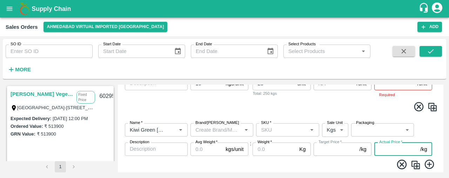
scroll to position [167, 0]
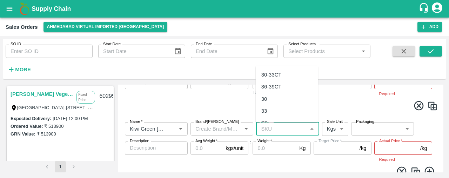
click at [279, 126] on input "SKU   *" at bounding box center [281, 128] width 47 height 9
type input "36"
click at [271, 161] on div "36" at bounding box center [287, 156] width 62 height 12
type input "295.0"
type input "36"
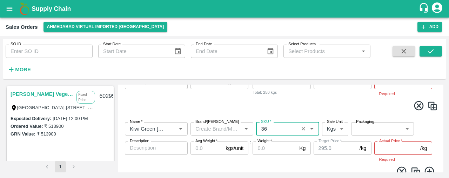
click at [341, 127] on body "Supply Chain Sales Orders Ahmedabad virtual imported DC Add SO ID SO ID Start D…" at bounding box center [224, 89] width 449 height 178
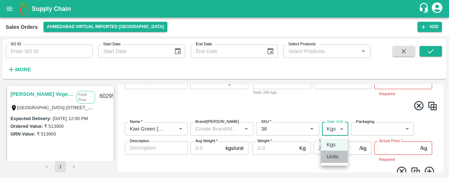
click at [332, 159] on p "Units" at bounding box center [333, 157] width 12 height 8
type input "2"
click at [373, 124] on label "Packaging" at bounding box center [365, 122] width 18 height 6
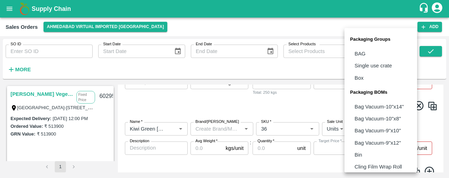
click at [373, 128] on body "Supply Chain Sales Orders Ahmedabad virtual imported DC Add SO ID SO ID Start D…" at bounding box center [224, 89] width 449 height 178
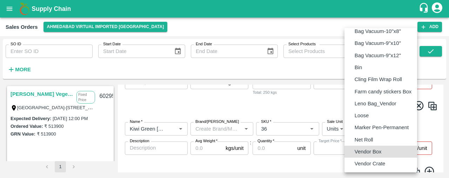
click at [373, 151] on p "Vendor Box" at bounding box center [368, 152] width 27 height 8
type input "BOM/276"
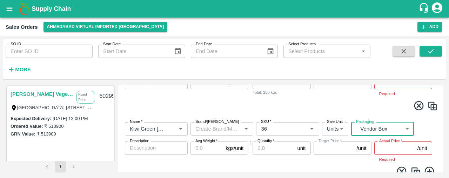
click at [198, 151] on input "Avg Weight   *" at bounding box center [207, 147] width 32 height 13
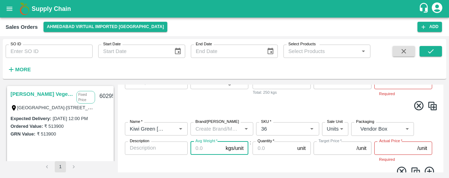
type input "1"
type input "295"
type input "10"
type input "2950"
type input "10"
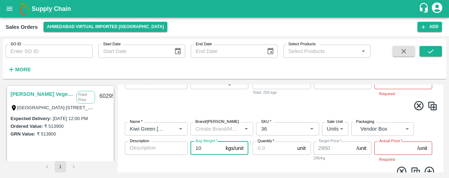
click at [268, 151] on input "Quantity   *" at bounding box center [274, 147] width 42 height 13
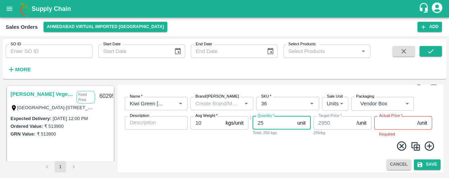
scroll to position [194, 0]
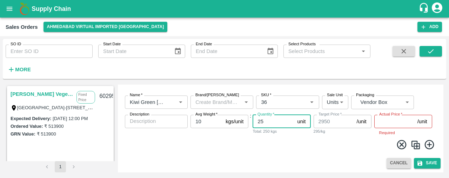
type input "25"
click at [426, 142] on icon at bounding box center [430, 145] width 12 height 12
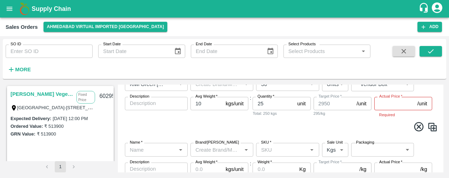
scroll to position [214, 0]
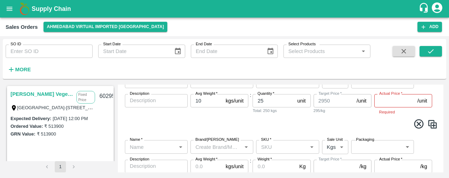
click at [167, 150] on input "Name   *" at bounding box center [150, 146] width 47 height 9
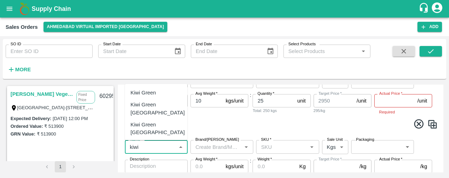
click at [161, 140] on div "Kiwi Green Chile" at bounding box center [158, 148] width 54 height 16
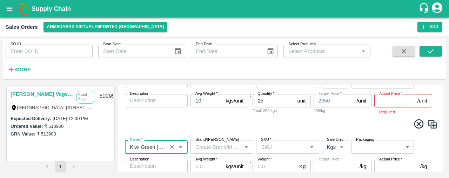
type input "Kiwi Green Chile"
click at [266, 148] on input "SKU   *" at bounding box center [281, 146] width 47 height 9
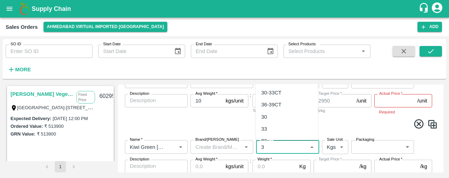
type input "39"
click at [294, 129] on div "39" at bounding box center [287, 131] width 62 height 12
type input "305.0"
type input "39"
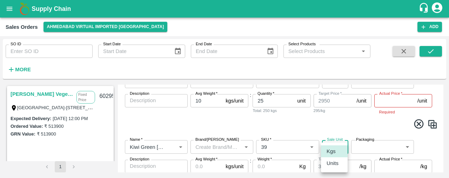
click at [340, 143] on body "Supply Chain Sales Orders Ahmedabad virtual imported DC Add SO ID SO ID Start D…" at bounding box center [224, 89] width 449 height 178
click at [337, 162] on p "Units" at bounding box center [333, 163] width 12 height 8
type input "2"
click at [362, 151] on body "Supply Chain Sales Orders Ahmedabad virtual imported DC Add SO ID SO ID Start D…" at bounding box center [224, 89] width 449 height 178
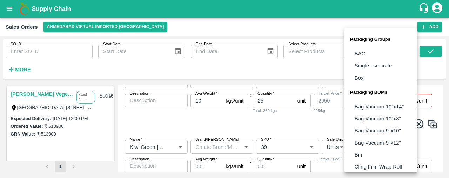
scroll to position [87, 0]
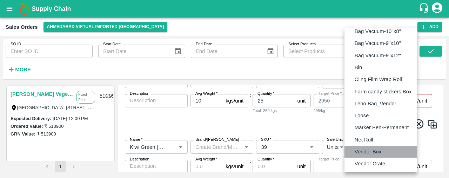
click at [362, 151] on p "Vendor Box" at bounding box center [368, 152] width 27 height 8
type input "BOM/276"
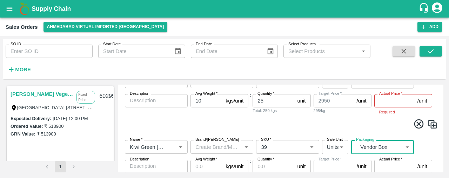
click at [197, 166] on input "Avg Weight   *" at bounding box center [207, 166] width 32 height 13
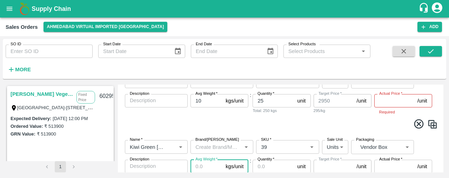
type input "1"
type input "305"
type input "10"
type input "3050"
type input "10"
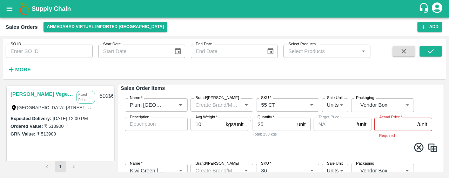
scroll to position [127, 0]
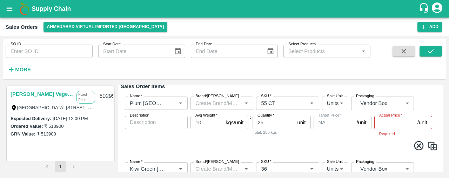
type input "25"
click at [393, 123] on input "Actual Price   *" at bounding box center [394, 122] width 40 height 13
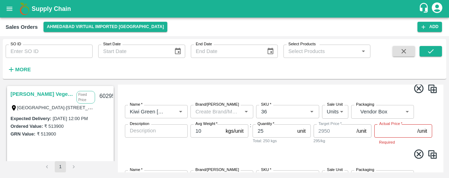
scroll to position [187, 0]
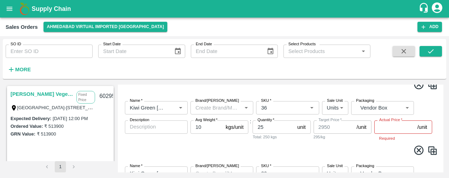
type input "1060"
click at [383, 128] on input "Actual Price   *" at bounding box center [394, 126] width 40 height 13
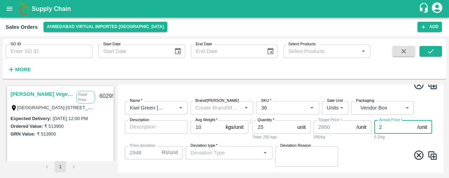
type input "21"
type input "2929"
type input "212"
type input "2738"
type input "2120"
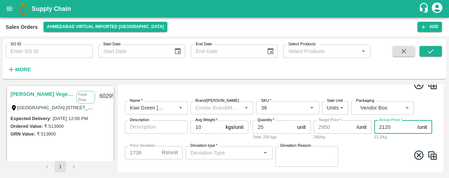
type input "830"
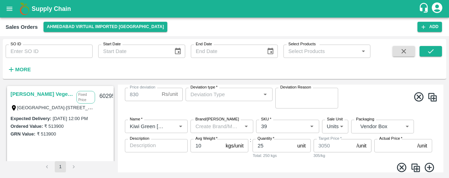
scroll to position [246, 0]
type input "2120"
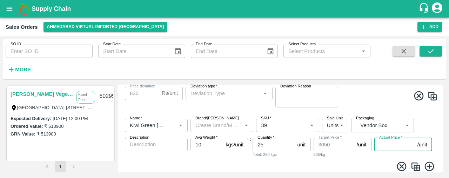
click at [379, 142] on input "Actual Price   *" at bounding box center [394, 144] width 40 height 13
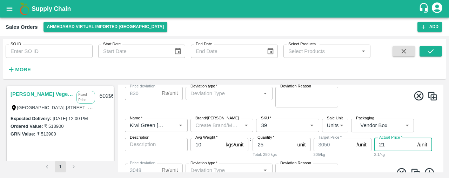
type input "212"
type input "2838"
type input "2120"
type input "930"
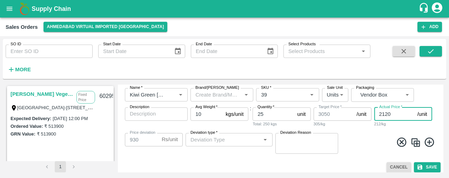
scroll to position [279, 0]
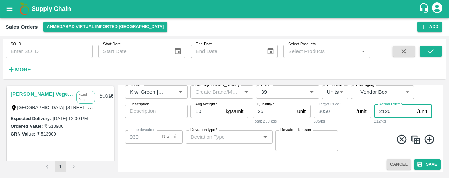
type input "2120"
click at [429, 138] on icon at bounding box center [430, 140] width 12 height 12
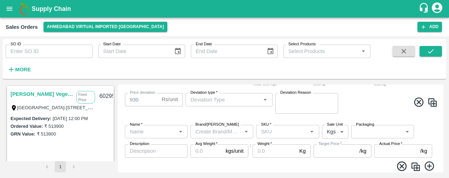
scroll to position [318, 0]
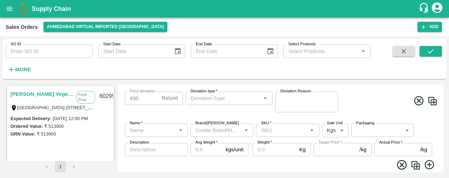
click at [153, 131] on input "Name   *" at bounding box center [150, 130] width 47 height 9
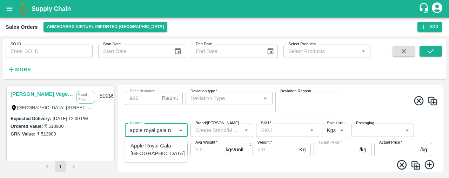
click at [154, 145] on div "Apple Royal Gala NZ" at bounding box center [158, 150] width 54 height 16
click at [267, 137] on div "SKU   *" at bounding box center [287, 130] width 63 height 13
type input "Apple Royal Gala NZ"
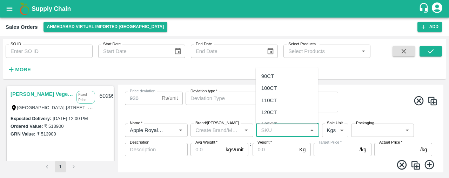
click at [273, 114] on div "120CT" at bounding box center [269, 112] width 16 height 8
type input "120CT"
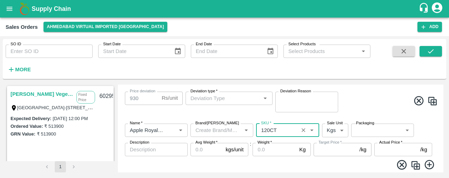
type input "NA"
click at [329, 126] on label "Sale Unit" at bounding box center [335, 123] width 16 height 6
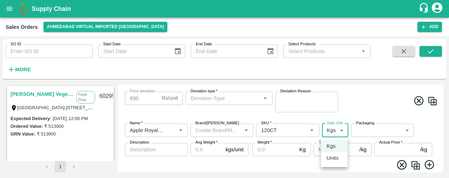
click at [339, 127] on body "Supply Chain Sales Orders Ahmedabad virtual imported DC Add SO ID SO ID Start D…" at bounding box center [224, 89] width 449 height 178
click at [336, 157] on p "Units" at bounding box center [333, 158] width 12 height 8
click at [371, 130] on body "Supply Chain Sales Orders Ahmedabad virtual imported DC Add SO ID SO ID Start D…" at bounding box center [224, 89] width 449 height 178
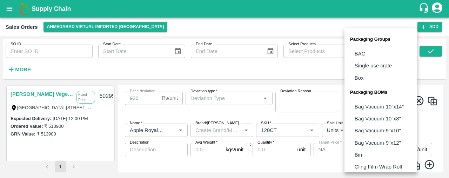
scroll to position [87, 0]
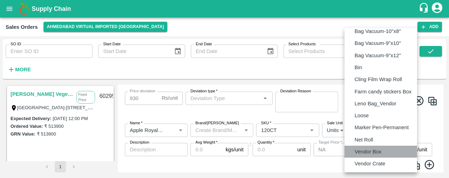
click at [376, 153] on p "Vendor Box" at bounding box center [368, 152] width 27 height 8
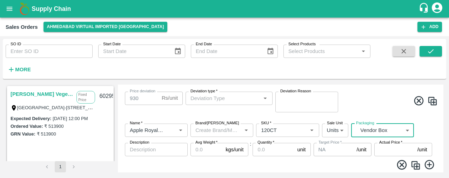
click at [202, 149] on input "Avg Weight   *" at bounding box center [207, 149] width 32 height 13
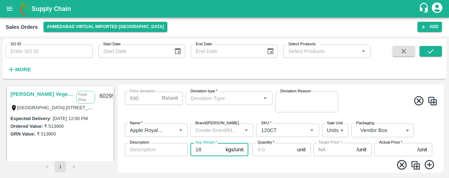
click at [266, 150] on input "Quantity   *" at bounding box center [274, 149] width 42 height 13
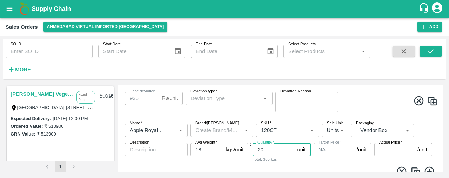
click at [390, 154] on input "Actual Price   *" at bounding box center [394, 149] width 40 height 13
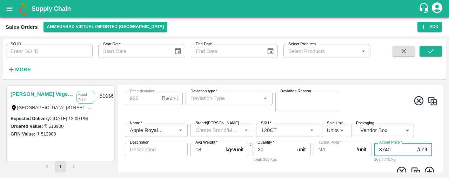
scroll to position [345, 0]
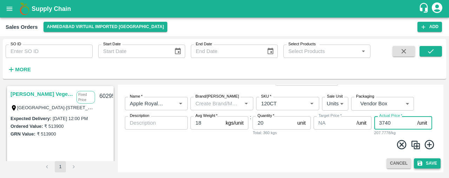
click at [434, 163] on button "Save" at bounding box center [427, 163] width 27 height 10
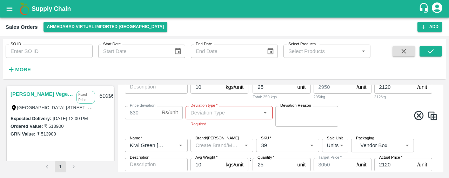
scroll to position [225, 0]
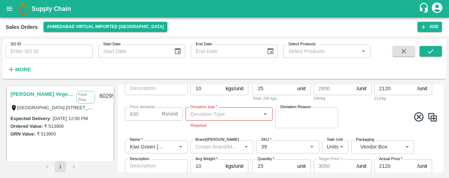
click at [230, 112] on input "Deviation type   *" at bounding box center [223, 113] width 71 height 9
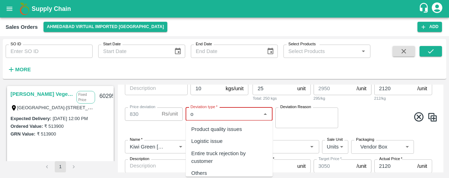
click at [213, 168] on div "Others" at bounding box center [229, 173] width 87 height 12
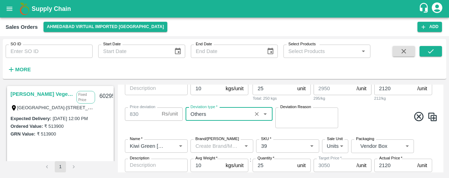
click at [284, 119] on textarea "Deviation Reason" at bounding box center [306, 117] width 53 height 15
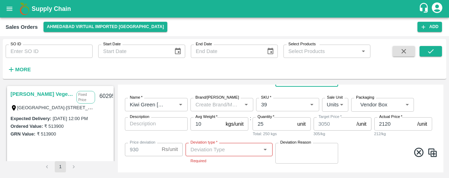
scroll to position [275, 0]
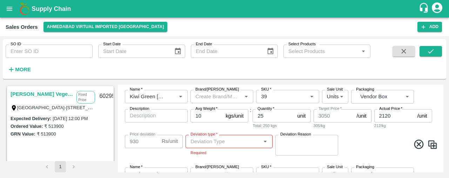
click at [229, 138] on input "Deviation type   *" at bounding box center [223, 141] width 71 height 9
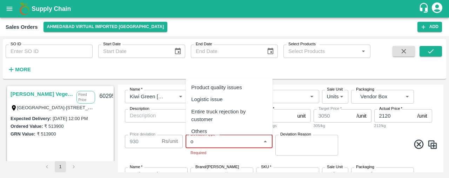
click at [226, 134] on div "Others" at bounding box center [229, 131] width 87 height 12
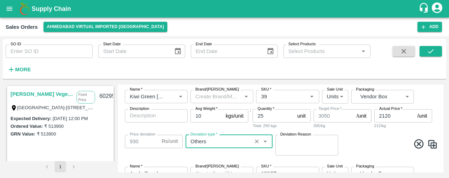
click at [289, 142] on textarea "Deviation Reason" at bounding box center [306, 145] width 53 height 15
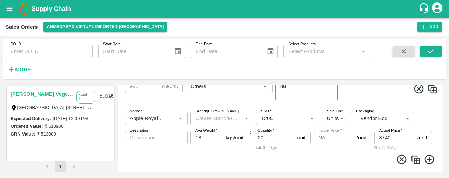
scroll to position [345, 0]
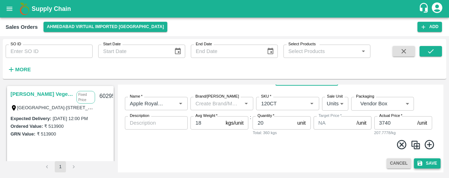
click at [430, 160] on button "Save" at bounding box center [427, 163] width 27 height 10
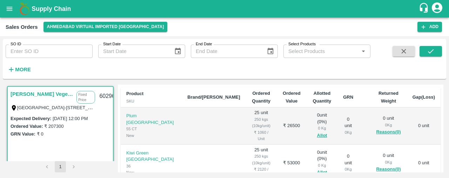
scroll to position [133, 0]
click at [317, 131] on button "Allot" at bounding box center [322, 135] width 10 height 8
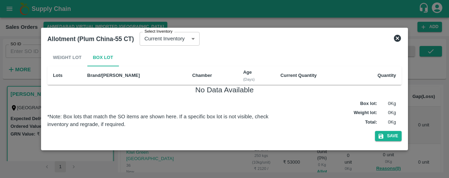
click at [395, 38] on icon at bounding box center [397, 38] width 7 height 7
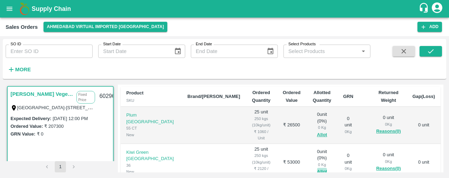
click at [317, 168] on button "Allot" at bounding box center [322, 172] width 10 height 8
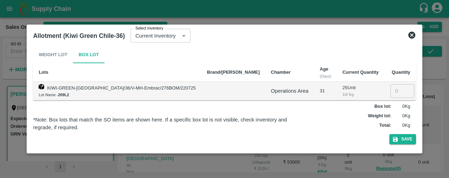
click at [391, 92] on input "number" at bounding box center [403, 90] width 24 height 13
click at [390, 137] on button "Save" at bounding box center [403, 139] width 27 height 10
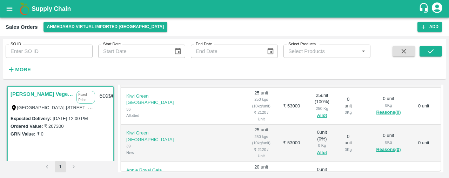
scroll to position [194, 0]
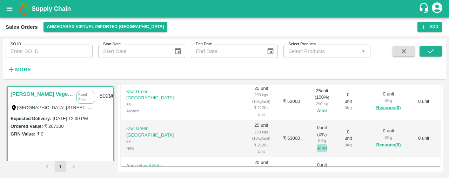
click at [317, 144] on button "Allot" at bounding box center [322, 148] width 10 height 8
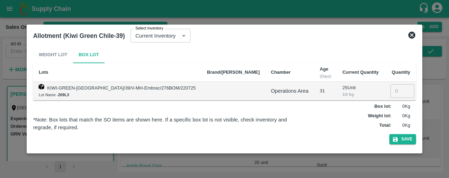
click at [391, 91] on input "number" at bounding box center [403, 90] width 24 height 13
click at [393, 141] on button "Save" at bounding box center [403, 139] width 27 height 10
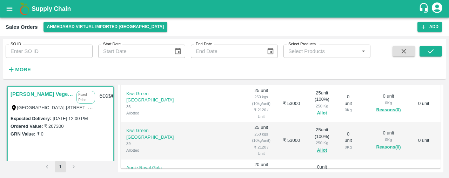
scroll to position [195, 0]
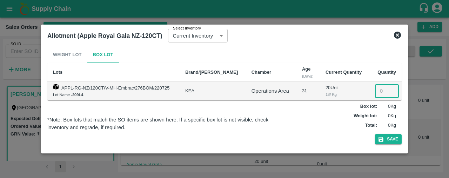
click at [375, 96] on input "number" at bounding box center [387, 90] width 24 height 13
click at [393, 139] on button "Save" at bounding box center [388, 139] width 27 height 10
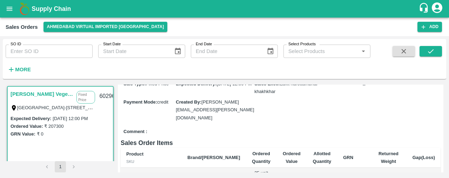
scroll to position [0, 0]
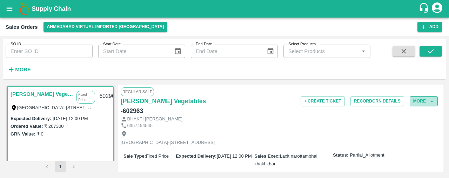
click at [417, 98] on button "More" at bounding box center [424, 101] width 28 height 10
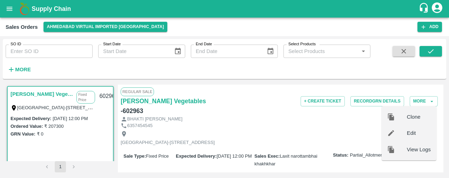
click at [413, 128] on div "Edit" at bounding box center [409, 133] width 55 height 16
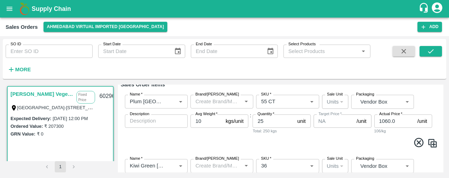
scroll to position [83, 0]
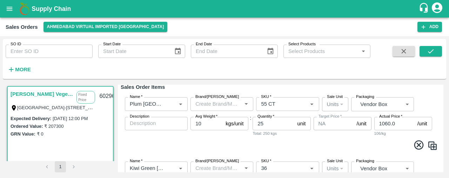
click at [210, 122] on input "10" at bounding box center [207, 123] width 32 height 13
click at [264, 122] on input "25" at bounding box center [274, 123] width 42 height 13
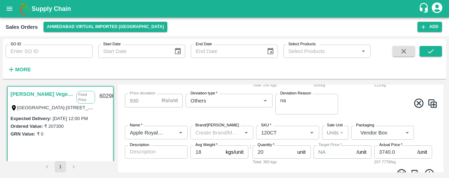
scroll to position [301, 0]
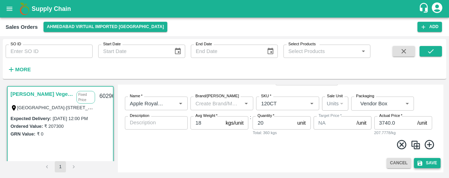
click at [427, 162] on button "Save" at bounding box center [427, 163] width 27 height 10
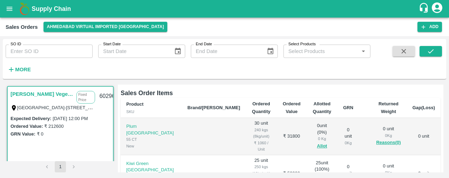
scroll to position [121, 0]
click at [317, 143] on button "Allot" at bounding box center [322, 147] width 10 height 8
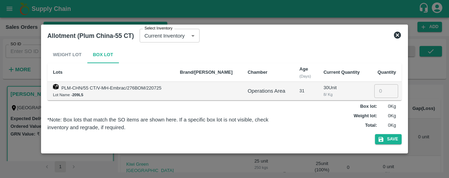
click at [381, 92] on input "number" at bounding box center [386, 90] width 24 height 13
click at [391, 136] on button "Save" at bounding box center [388, 139] width 27 height 10
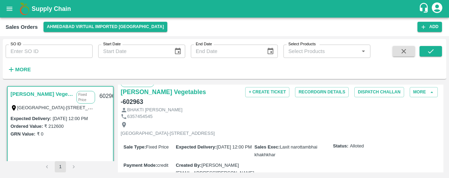
scroll to position [0, 0]
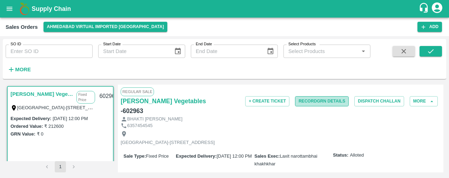
click at [333, 100] on button "Record GRN Details" at bounding box center [322, 101] width 54 height 10
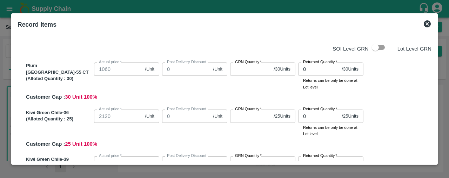
click at [251, 70] on input "GRN Quantity   *" at bounding box center [250, 68] width 41 height 13
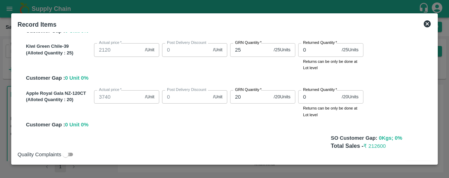
scroll to position [129, 0]
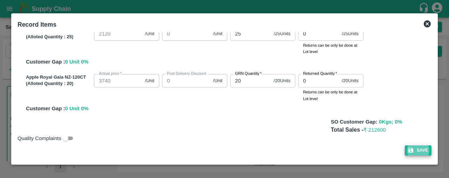
click at [422, 147] on button "Save" at bounding box center [418, 150] width 27 height 10
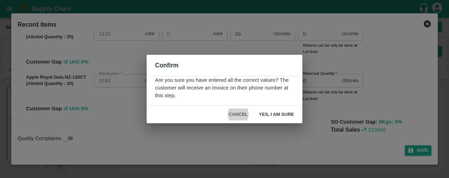
click at [274, 111] on button "Yes, I am sure" at bounding box center [276, 114] width 46 height 12
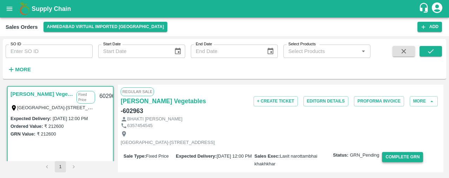
click at [397, 152] on button "Complete GRN" at bounding box center [402, 157] width 41 height 10
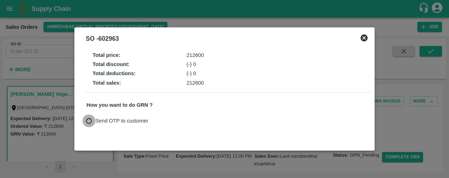
click at [88, 119] on input "Send OTP to customer" at bounding box center [88, 120] width 13 height 13
click at [167, 118] on button "Send OTP" at bounding box center [168, 121] width 29 height 10
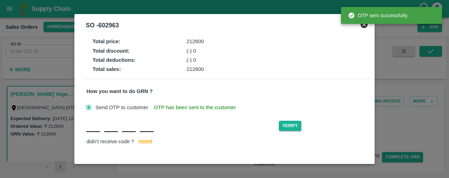
click at [95, 132] on div "Verify didn't receive code ? resend" at bounding box center [227, 132] width 282 height 27
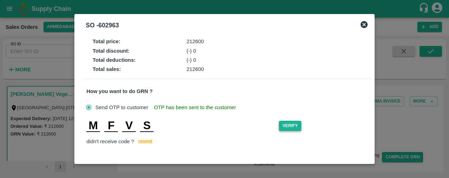
click at [292, 122] on button "Verify" at bounding box center [290, 126] width 22 height 10
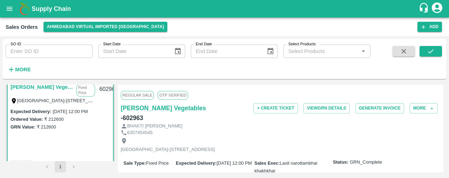
scroll to position [4, 0]
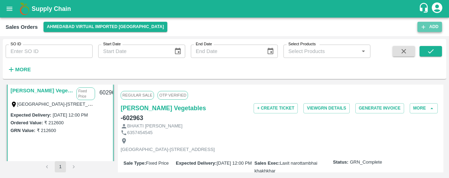
click at [435, 25] on button "Add" at bounding box center [430, 27] width 25 height 10
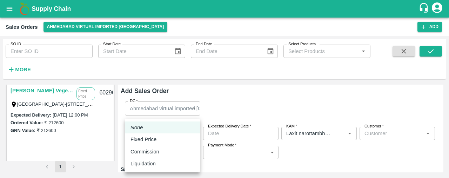
click at [171, 132] on body "Supply Chain Sales Orders Ahmedabad virtual imported DC Add SO ID SO ID Start D…" at bounding box center [224, 89] width 449 height 178
click at [169, 139] on div "Fixed Price" at bounding box center [163, 139] width 64 height 8
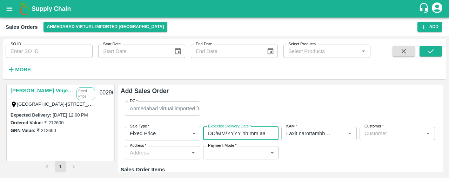
click at [237, 135] on input "DD/MM/YYYY hh:mm aa" at bounding box center [238, 133] width 71 height 13
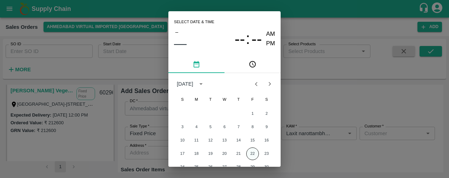
click at [251, 151] on button "22" at bounding box center [252, 153] width 13 height 13
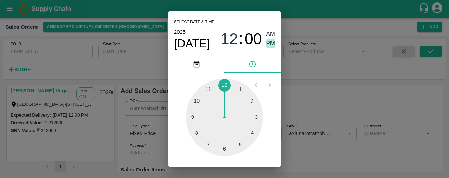
click at [272, 41] on span "PM" at bounding box center [270, 43] width 9 height 9
click at [225, 81] on div at bounding box center [224, 117] width 77 height 77
click at [269, 40] on span "PM" at bounding box center [270, 43] width 9 height 9
click at [225, 85] on div at bounding box center [224, 117] width 77 height 77
click at [268, 41] on span "PM" at bounding box center [270, 43] width 9 height 9
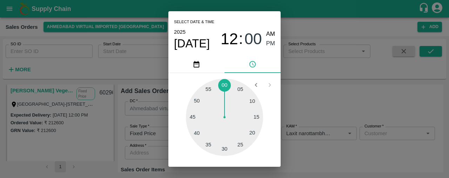
click at [319, 80] on div "Select date & time 2025 Aug 22 12 : 00 AM PM 05 10 15 20 25 30 35 40 45 50 55 0…" at bounding box center [224, 89] width 449 height 178
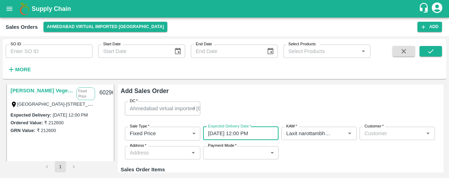
click at [370, 134] on input "Customer   *" at bounding box center [392, 133] width 60 height 9
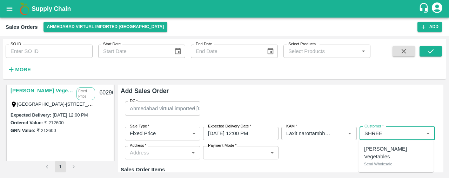
click at [373, 148] on p "Shree Krishna Vegetables" at bounding box center [396, 153] width 64 height 16
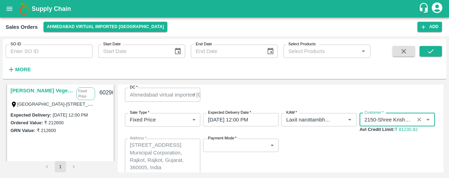
scroll to position [5, 0]
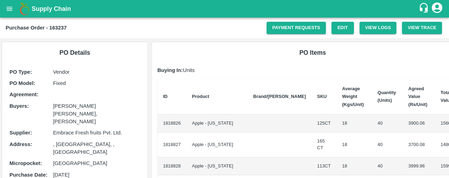
click at [9, 7] on icon "open drawer" at bounding box center [10, 9] width 6 height 4
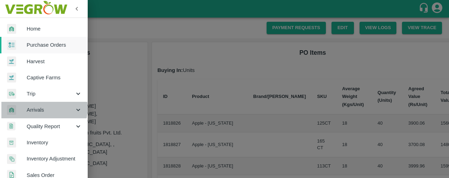
click at [41, 108] on span "Arrivals" at bounding box center [51, 110] width 48 height 8
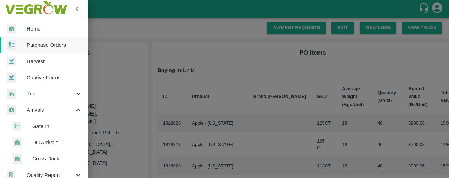
click at [42, 140] on span "DC Arrivals" at bounding box center [57, 143] width 50 height 8
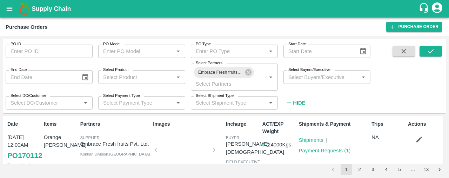
scroll to position [427, 0]
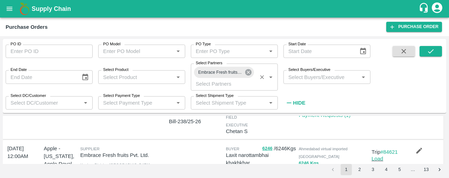
click at [248, 73] on icon at bounding box center [248, 72] width 6 height 6
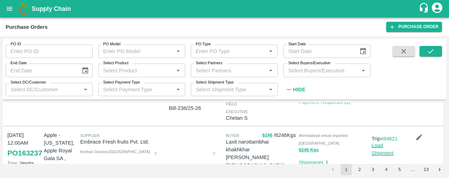
click at [204, 70] on input "Select Partners" at bounding box center [228, 70] width 71 height 9
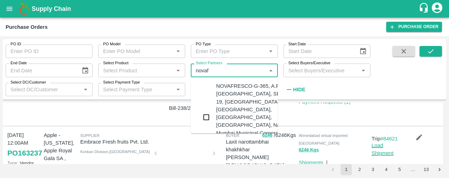
type input "novafr"
click at [206, 111] on input "checkbox" at bounding box center [206, 117] width 14 height 14
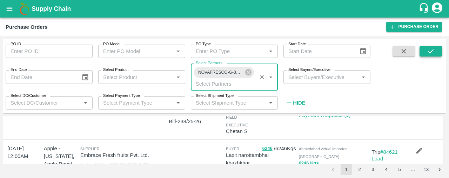
click at [431, 47] on button "submit" at bounding box center [431, 51] width 22 height 11
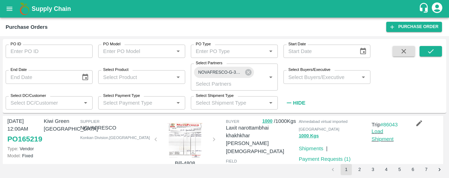
scroll to position [489, 0]
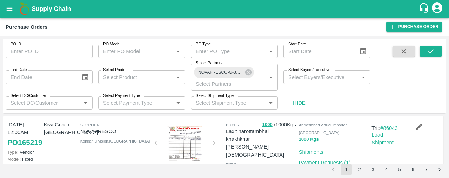
click at [187, 151] on div at bounding box center [185, 143] width 53 height 35
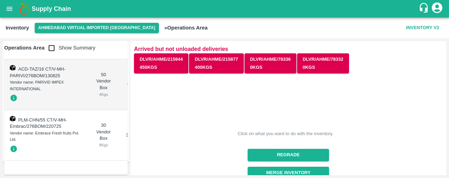
scroll to position [474, 0]
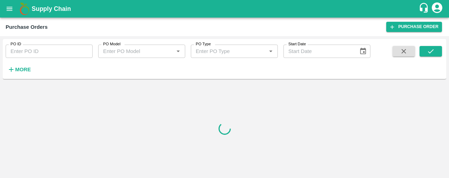
click at [24, 69] on strong "More" at bounding box center [23, 70] width 16 height 6
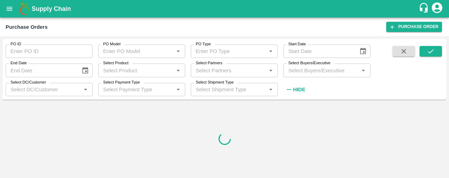
click at [214, 70] on input "Select Partners" at bounding box center [228, 70] width 71 height 9
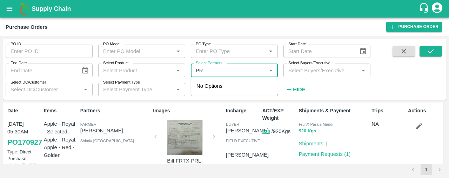
type input "P"
type input "parivi"
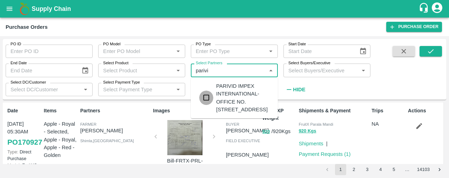
click at [206, 104] on input "checkbox" at bounding box center [206, 98] width 14 height 14
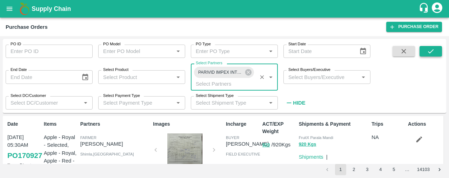
click at [428, 50] on icon "submit" at bounding box center [431, 51] width 8 height 8
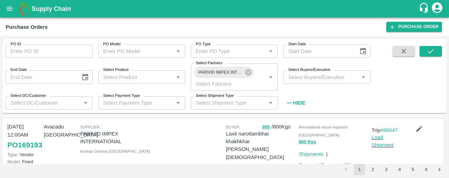
scroll to position [92, 0]
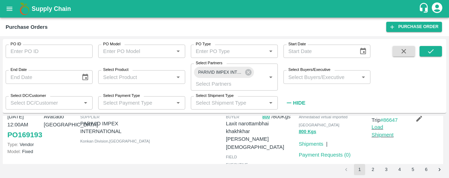
click at [302, 100] on strong "Hide" at bounding box center [299, 103] width 12 height 6
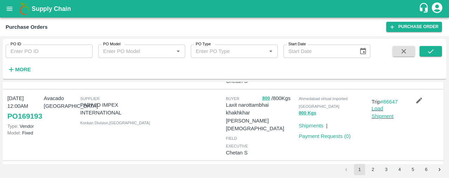
scroll to position [73, 0]
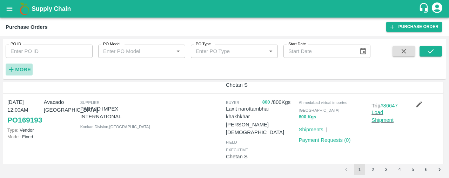
click at [12, 73] on icon "button" at bounding box center [11, 70] width 8 height 8
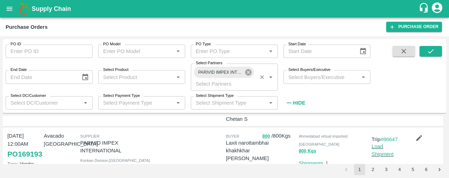
click at [248, 71] on icon at bounding box center [248, 72] width 6 height 6
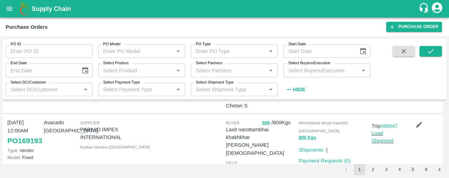
click at [220, 73] on input "Select Partners" at bounding box center [228, 70] width 71 height 9
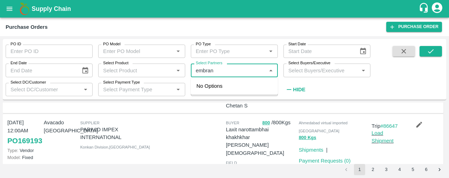
type input "embra"
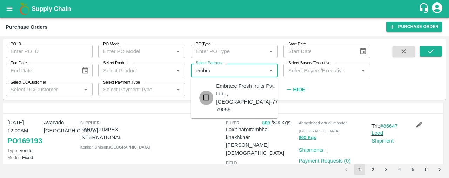
click at [208, 93] on input "checkbox" at bounding box center [206, 98] width 14 height 14
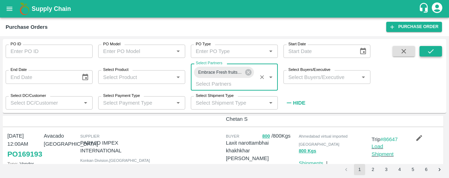
click at [435, 50] on button "submit" at bounding box center [431, 51] width 22 height 11
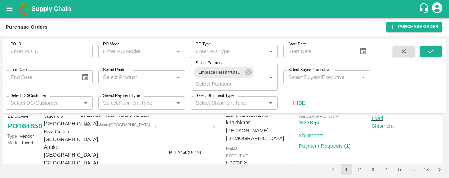
scroll to position [205, 0]
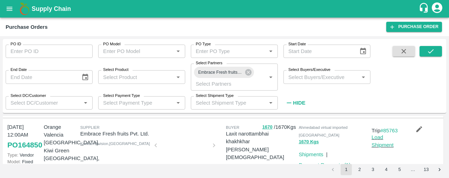
click at [186, 144] on div at bounding box center [185, 147] width 53 height 37
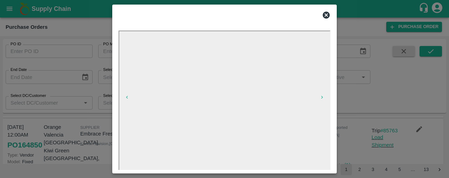
click at [328, 13] on icon at bounding box center [326, 15] width 8 height 8
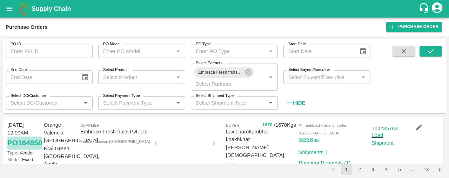
click at [19, 147] on link "PO 164850" at bounding box center [24, 143] width 35 height 13
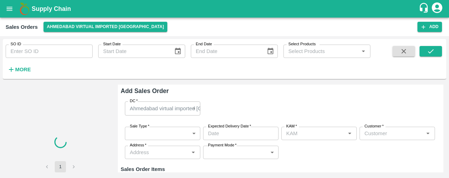
type input "Laxit narottambhai khakhkhar"
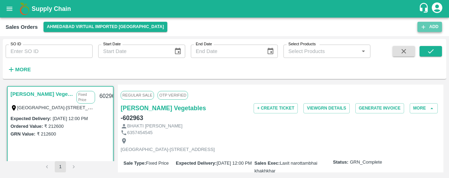
click at [424, 26] on icon "button" at bounding box center [423, 27] width 6 height 6
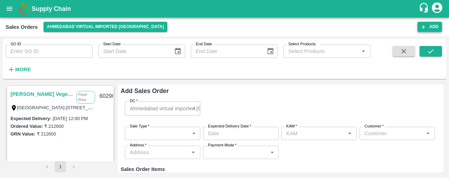
type input "Laxit narottambhai khakhkhar"
click at [173, 133] on body "Supply Chain Sales Orders [GEOGRAPHIC_DATA] virtual imported [GEOGRAPHIC_DATA] …" at bounding box center [224, 89] width 449 height 178
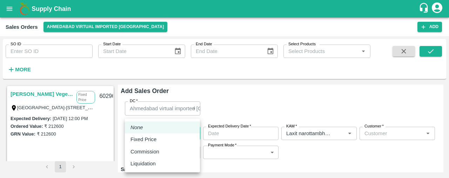
click at [172, 139] on div "Fixed Price" at bounding box center [163, 139] width 64 height 8
type input "1"
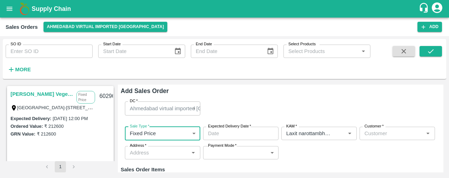
type input "DD/MM/YYYY hh:mm aa"
click at [211, 130] on input "DD/MM/YYYY hh:mm aa" at bounding box center [238, 133] width 71 height 13
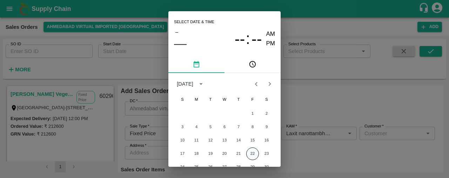
click at [253, 151] on button "22" at bounding box center [252, 153] width 13 height 13
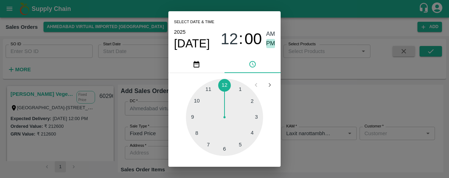
click at [267, 41] on span "PM" at bounding box center [270, 43] width 9 height 9
type input "[DATE] 12:00 PM"
click at [223, 82] on div at bounding box center [224, 117] width 77 height 77
click at [224, 84] on div at bounding box center [224, 117] width 77 height 77
click at [298, 102] on div "Select date & time [DATE] 12 : 00 AM PM 05 10 15 20 25 30 35 40 45 50 55 00 Can…" at bounding box center [224, 89] width 449 height 178
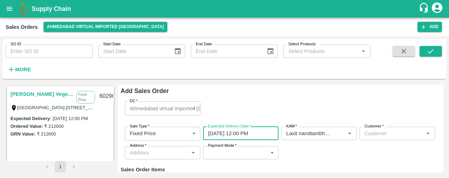
click at [375, 139] on div "Customer   *" at bounding box center [397, 133] width 75 height 13
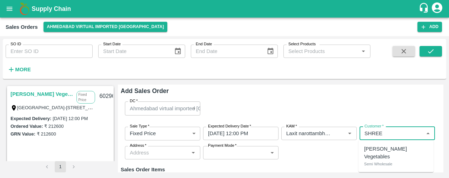
click at [387, 147] on p "[PERSON_NAME] Vegetables" at bounding box center [396, 153] width 64 height 16
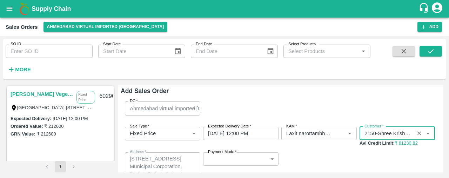
type input "2150-Shree Krishna Vegetables"
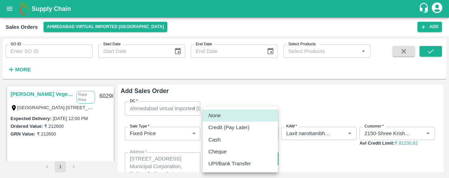
click at [260, 158] on body "Supply Chain Sales Orders Ahmedabad virtual imported DC Add SO ID SO ID Start D…" at bounding box center [224, 89] width 449 height 178
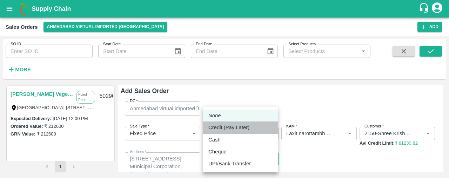
click at [252, 130] on div "Credit (Pay Later)" at bounding box center [230, 128] width 45 height 8
type input "credit"
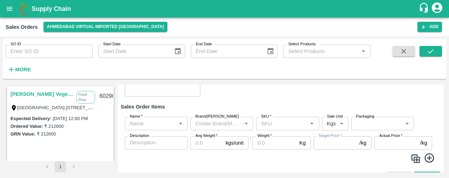
scroll to position [109, 0]
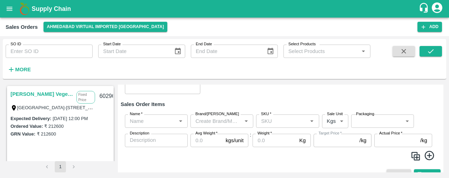
click at [146, 119] on input "Name   *" at bounding box center [150, 120] width 47 height 9
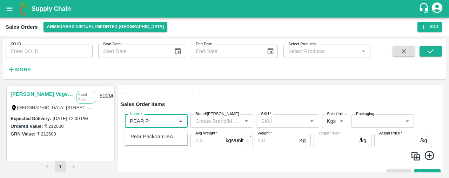
click at [145, 138] on div "Pear Packham SA" at bounding box center [152, 137] width 42 height 8
type input "Pear Packham SA"
click at [261, 119] on input "SKU   *" at bounding box center [281, 120] width 47 height 9
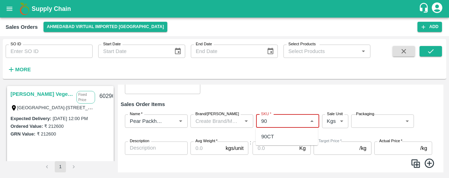
click at [280, 135] on div "90CT" at bounding box center [287, 137] width 62 height 12
type input "90CT"
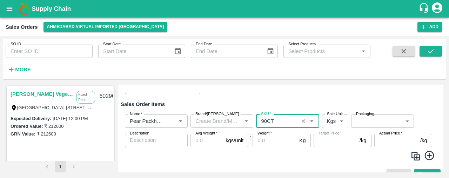
type input "NA"
type input "90CT"
click at [338, 117] on body "Supply Chain Sales Orders Ahmedabad virtual imported DC Add SO ID SO ID Start D…" at bounding box center [224, 89] width 449 height 178
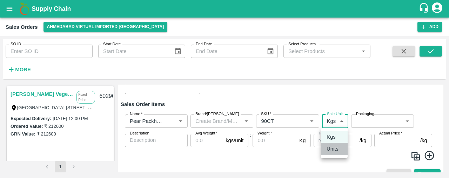
click at [336, 150] on p "Units" at bounding box center [333, 149] width 12 height 8
type input "2"
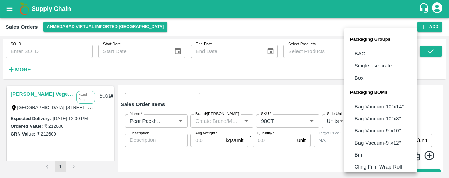
click at [370, 120] on body "Supply Chain Sales Orders Ahmedabad virtual imported DC Add SO ID SO ID Start D…" at bounding box center [224, 89] width 449 height 178
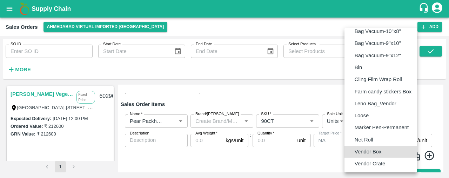
click at [375, 150] on p "Vendor Box" at bounding box center [368, 152] width 27 height 8
type input "BOM/276"
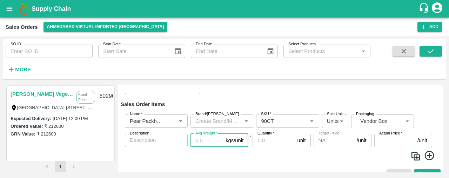
click at [205, 140] on input "Avg Weight   *" at bounding box center [207, 140] width 32 height 13
type input "12.5"
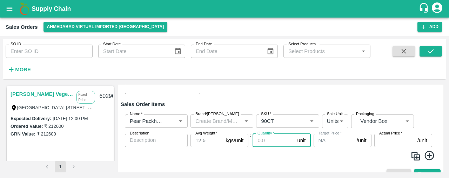
click at [254, 138] on input "Quantity   *" at bounding box center [274, 140] width 42 height 13
type input "25"
click at [385, 139] on input "Actual Price   *" at bounding box center [394, 140] width 40 height 13
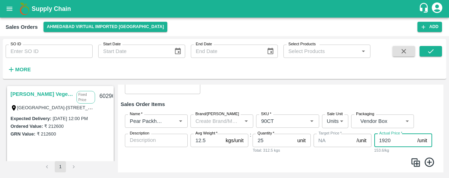
scroll to position [127, 0]
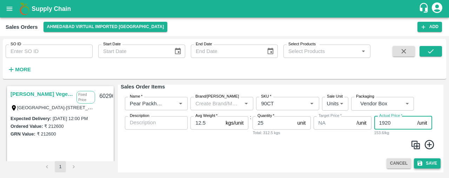
type input "1920"
click at [429, 161] on button "Save" at bounding box center [427, 163] width 27 height 10
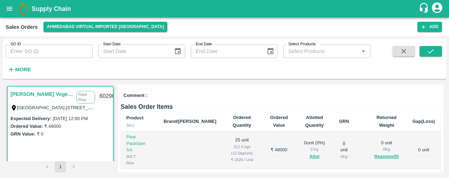
scroll to position [105, 0]
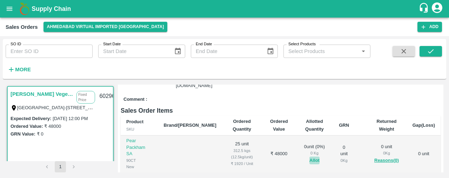
click at [309, 157] on button "Allot" at bounding box center [314, 161] width 10 height 8
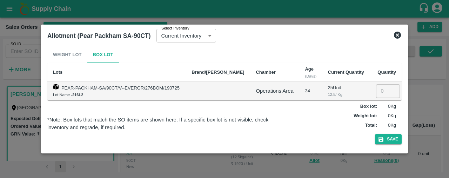
click at [389, 96] on input "number" at bounding box center [388, 90] width 24 height 13
type input "25"
click at [393, 138] on button "Save" at bounding box center [388, 139] width 27 height 10
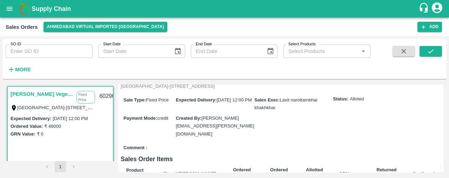
scroll to position [0, 0]
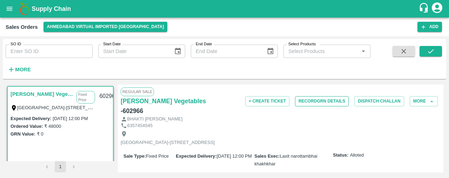
click at [323, 99] on button "Record GRN Details" at bounding box center [322, 101] width 54 height 10
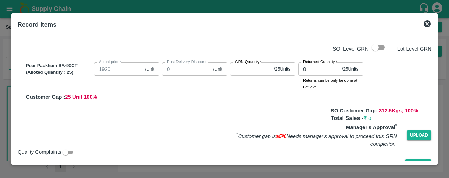
click at [246, 67] on input "GRN Quantity   *" at bounding box center [250, 68] width 41 height 13
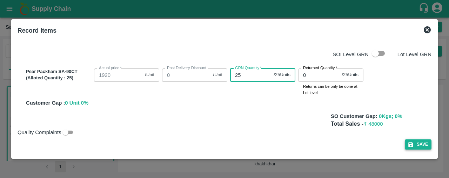
type input "25"
click at [416, 142] on button "Save" at bounding box center [418, 144] width 27 height 10
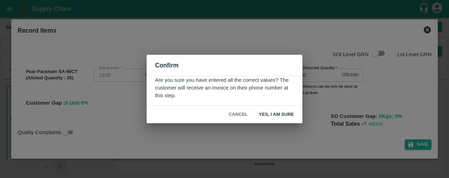
click at [272, 112] on button "Yes, I am sure" at bounding box center [276, 114] width 46 height 12
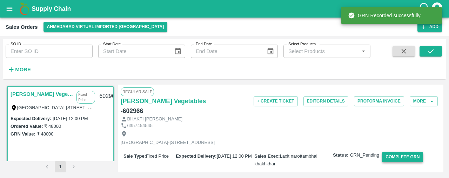
click at [398, 152] on button "Complete GRN" at bounding box center [402, 157] width 41 height 10
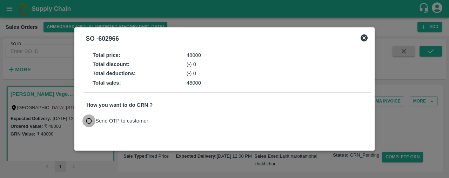
click at [89, 120] on input "Send OTP to customer" at bounding box center [88, 120] width 13 height 13
radio input "true"
click at [159, 118] on button "Send OTP" at bounding box center [168, 121] width 29 height 10
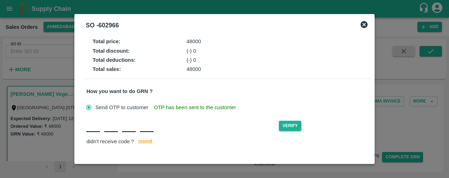
click at [117, 128] on input "text" at bounding box center [111, 125] width 14 height 13
type input "W"
type input "A"
type input "B"
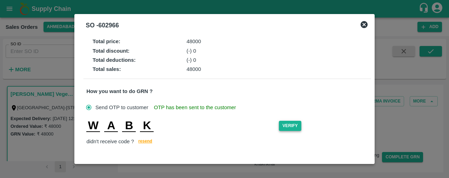
type input "K"
click at [288, 125] on button "Verify" at bounding box center [290, 126] width 22 height 10
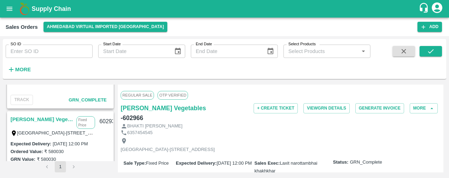
scroll to position [368, 0]
